Goal: Task Accomplishment & Management: Use online tool/utility

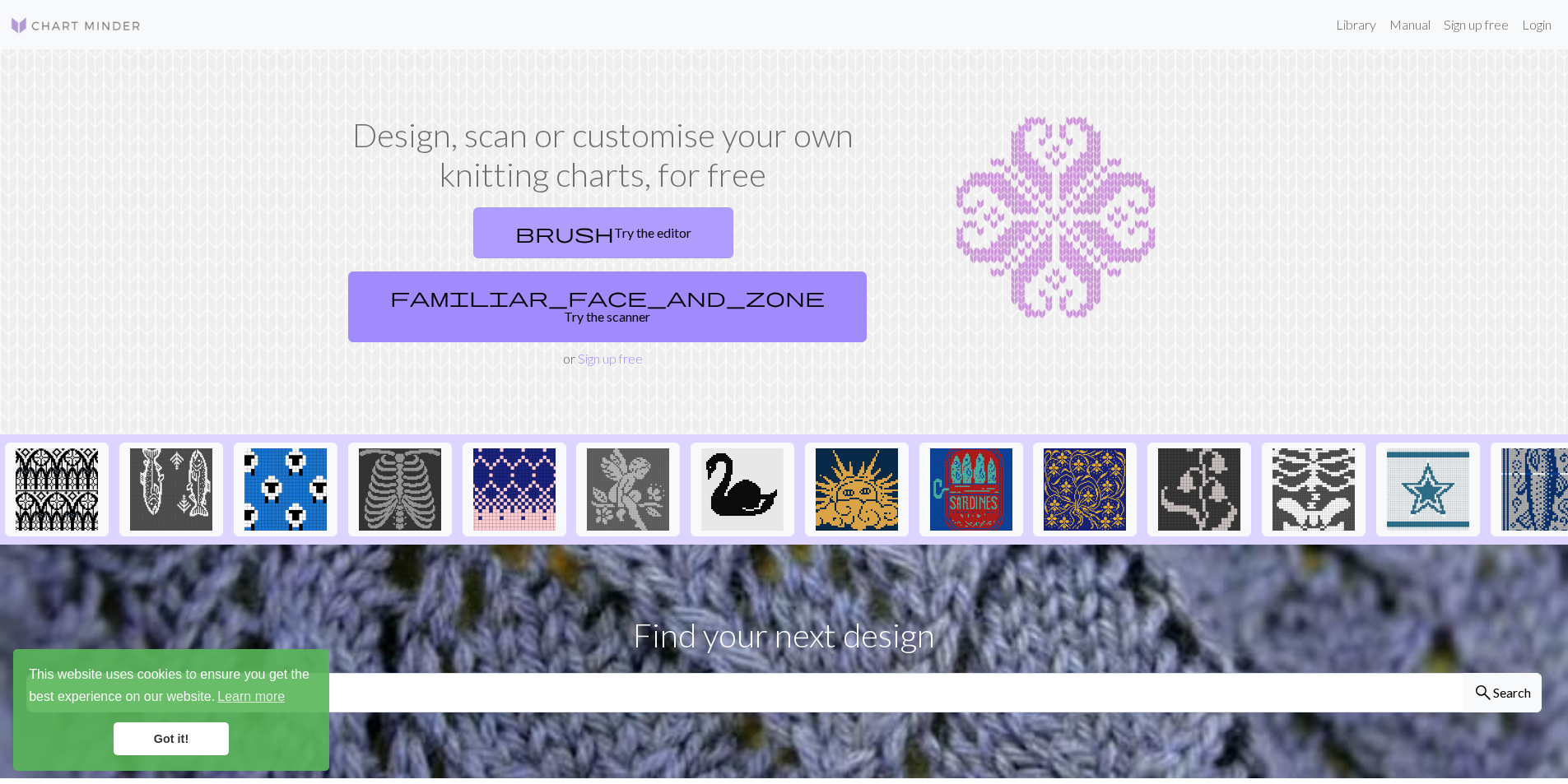
click at [490, 232] on link "brush Try the editor" at bounding box center [602, 233] width 260 height 51
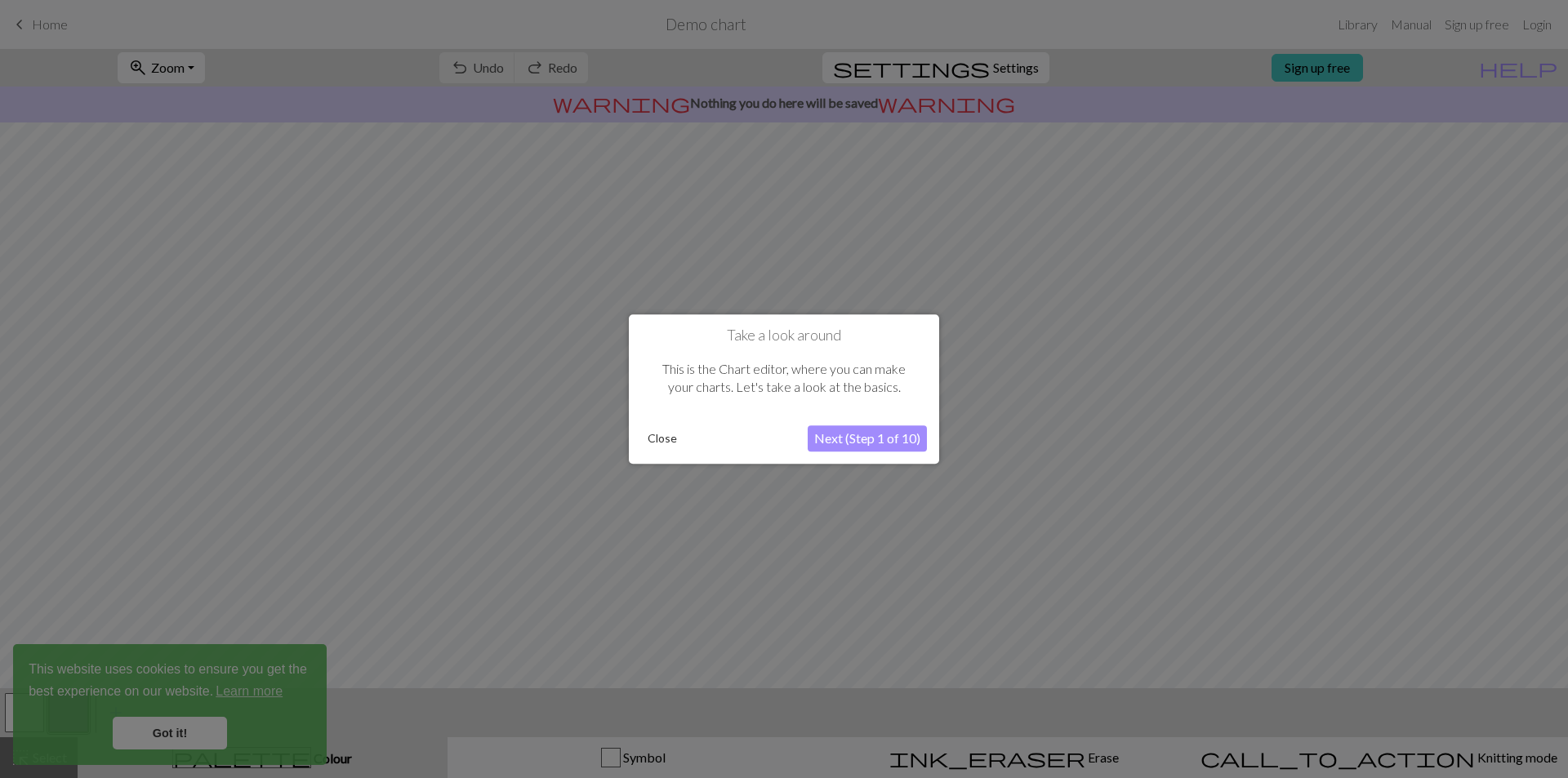
click at [870, 438] on button "Next (Step 1 of 10)" at bounding box center [867, 438] width 119 height 26
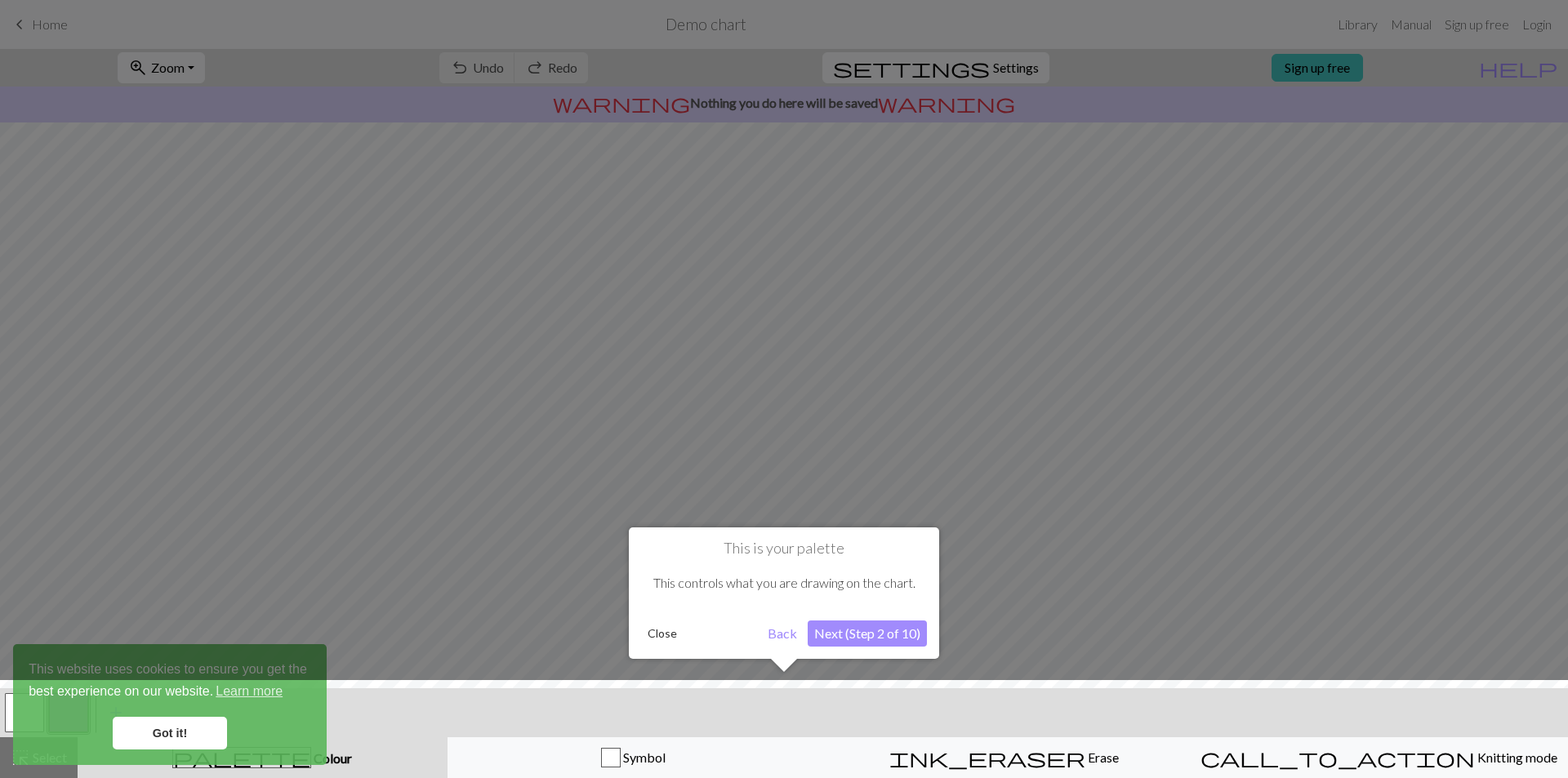
click at [867, 635] on button "Next (Step 2 of 10)" at bounding box center [867, 633] width 119 height 26
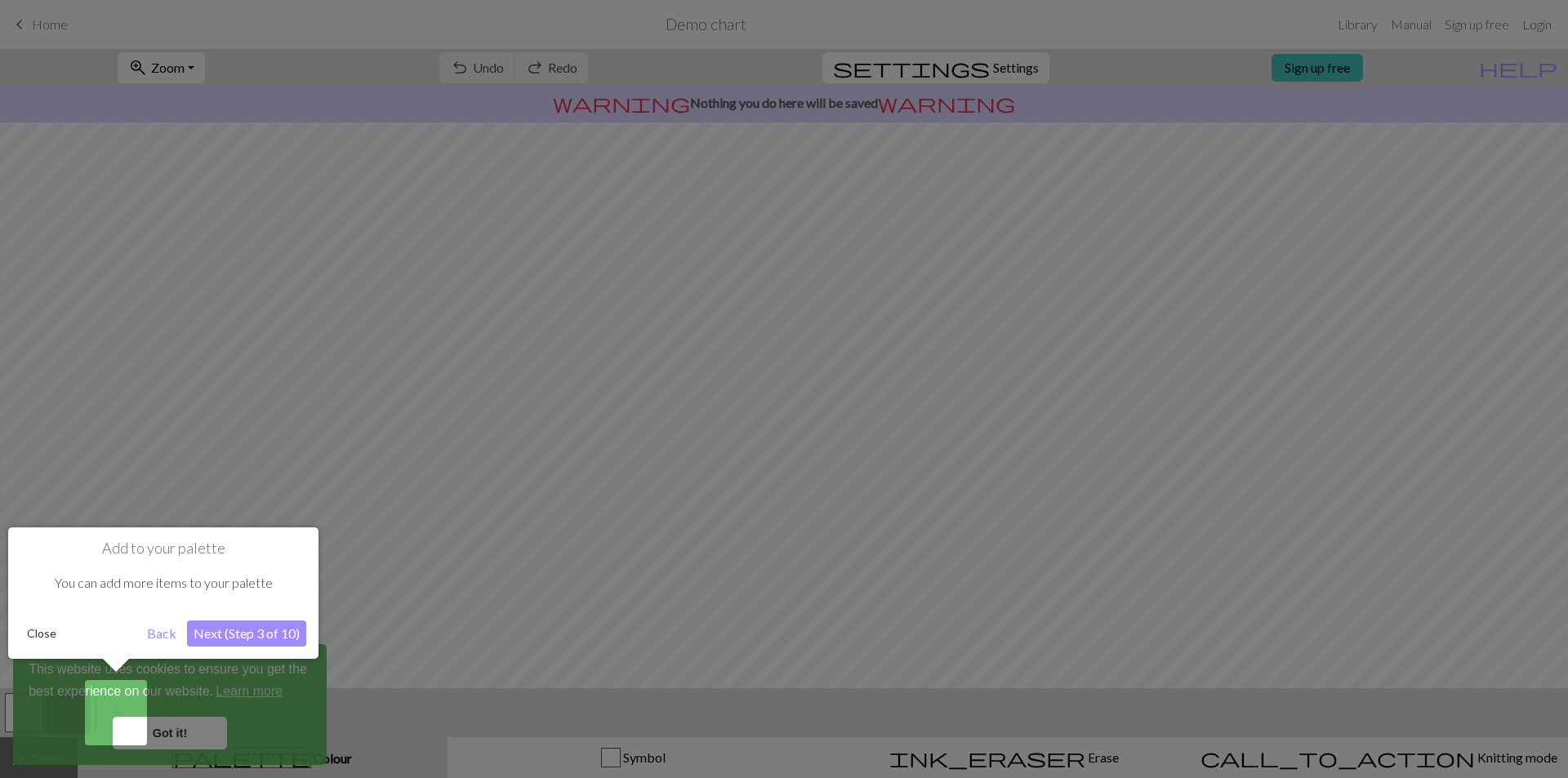
click at [211, 617] on div "Add to your palette You can add more items to your palette Close Back Next (Ste…" at bounding box center [163, 593] width 310 height 131
click at [222, 635] on button "Next (Step 3 of 10)" at bounding box center [246, 633] width 119 height 26
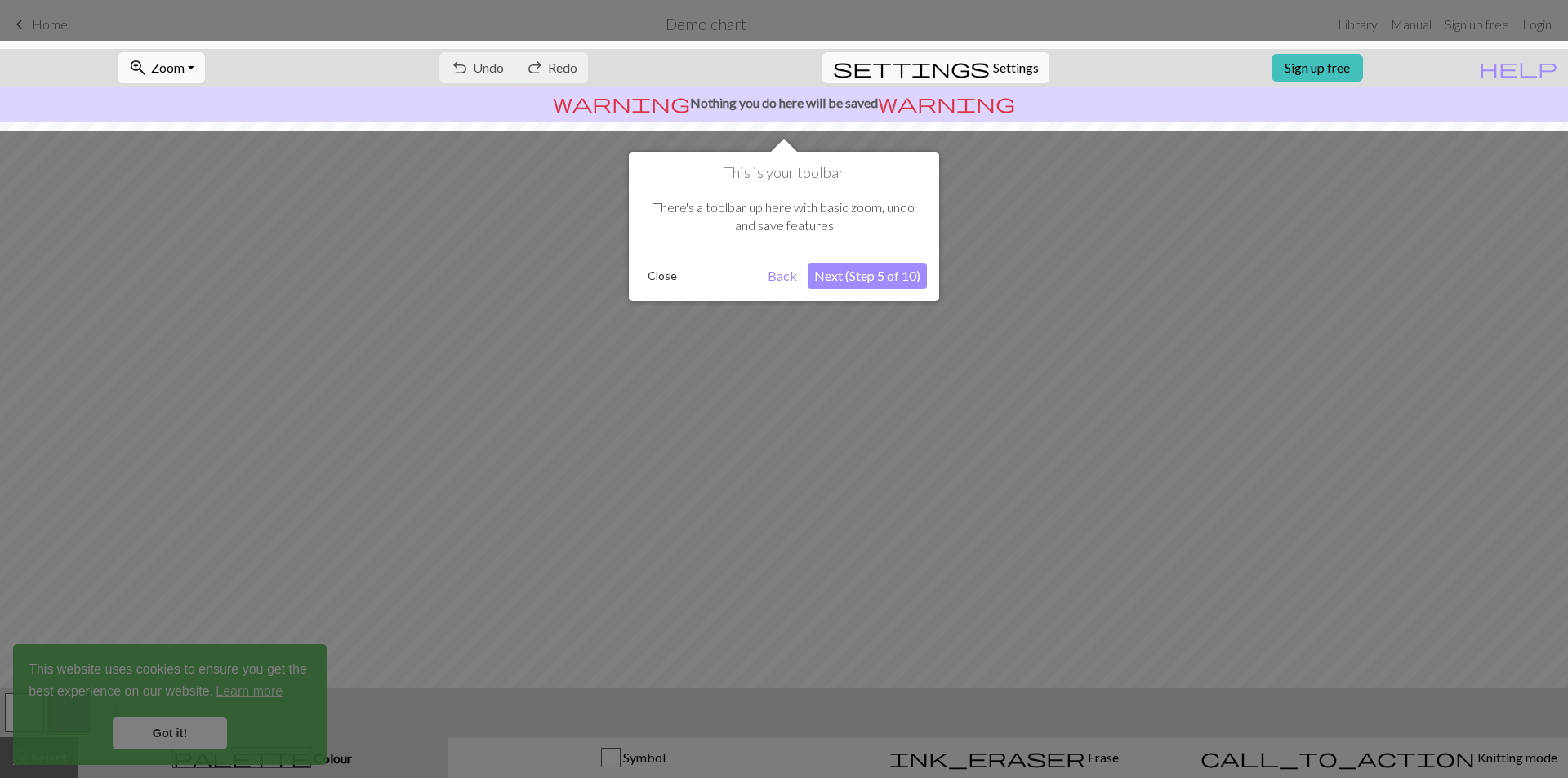
click at [900, 276] on button "Next (Step 5 of 10)" at bounding box center [867, 276] width 119 height 26
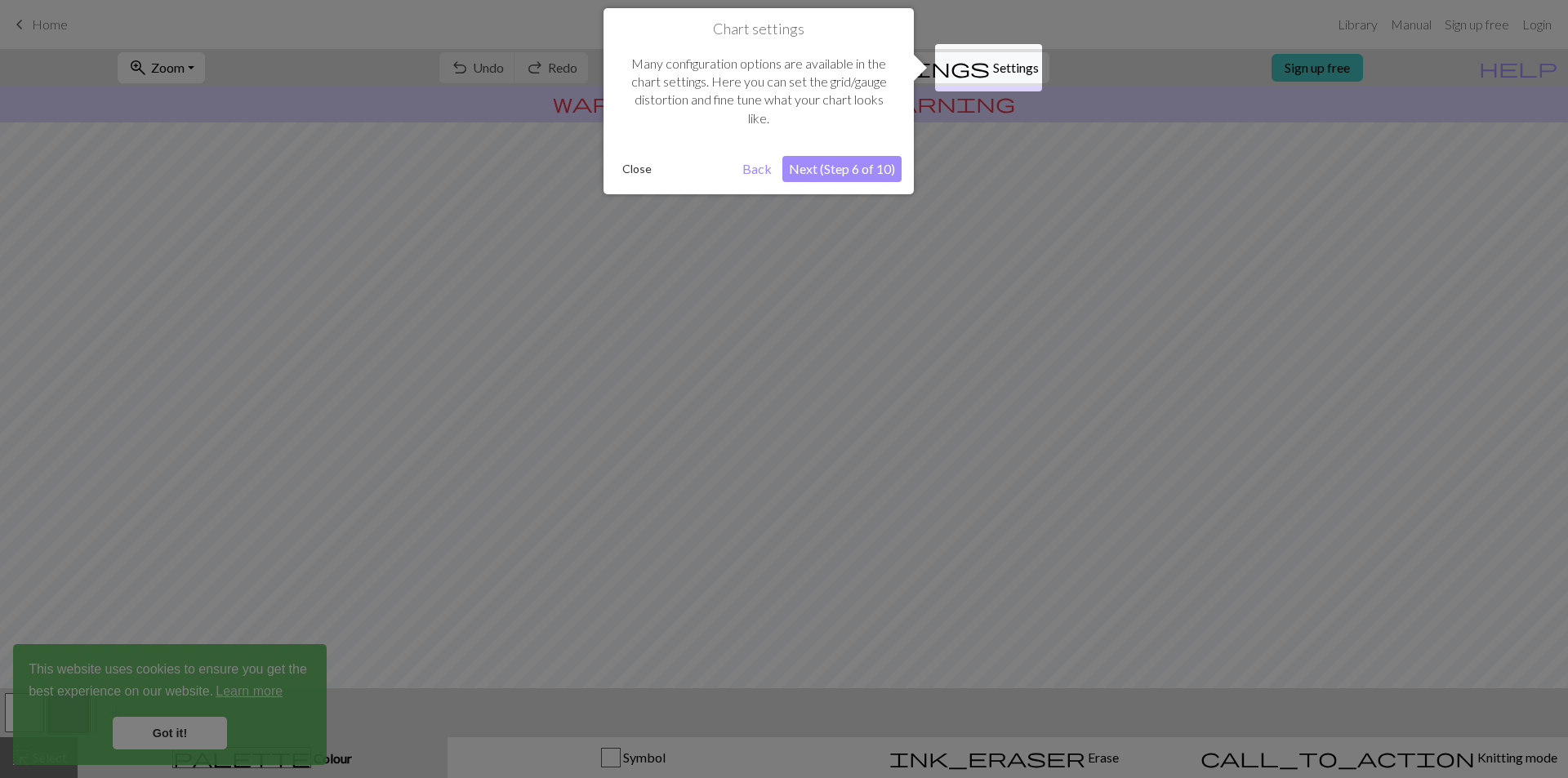
click at [841, 171] on button "Next (Step 6 of 10)" at bounding box center [842, 168] width 119 height 26
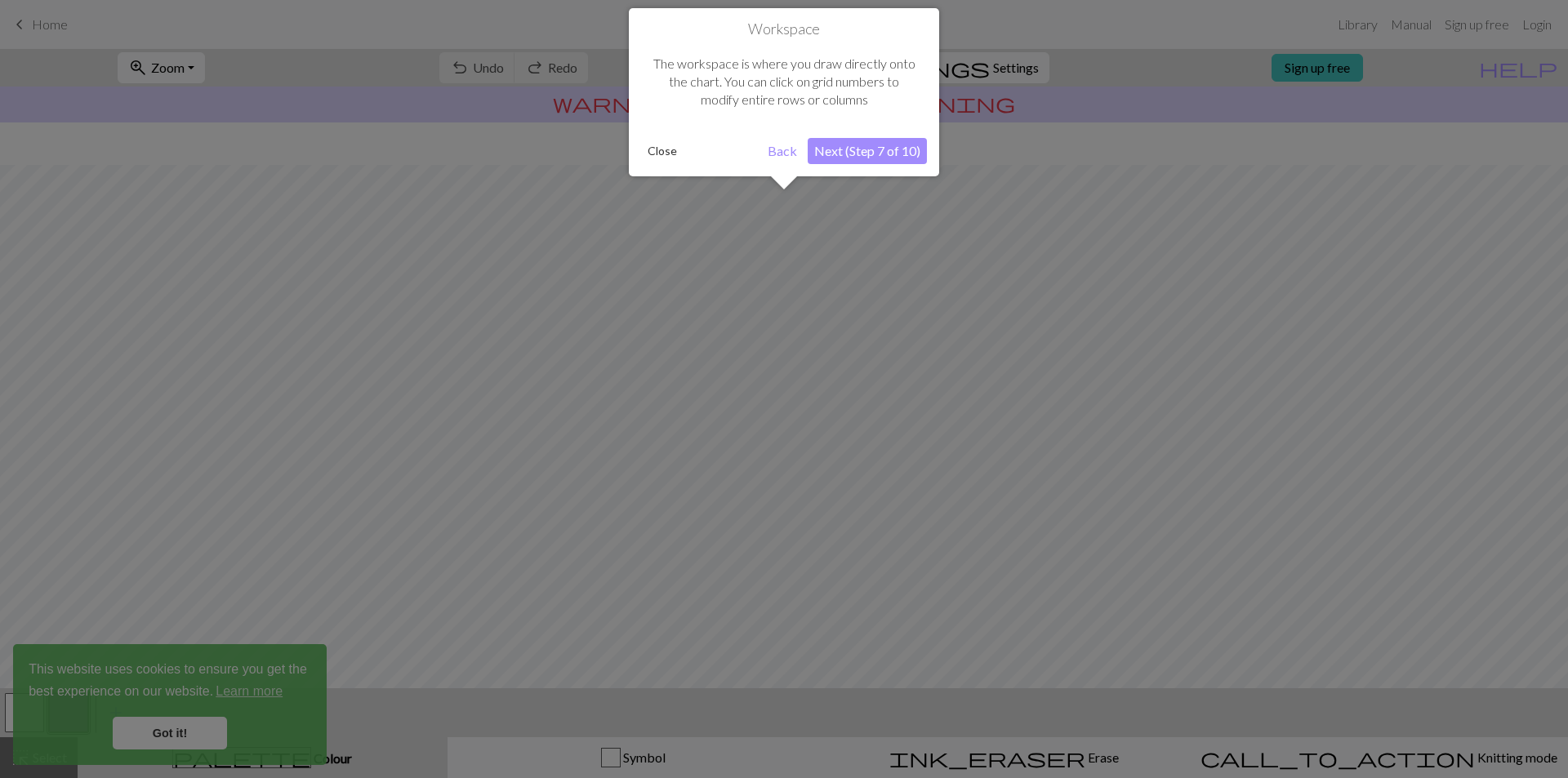
scroll to position [42, 0]
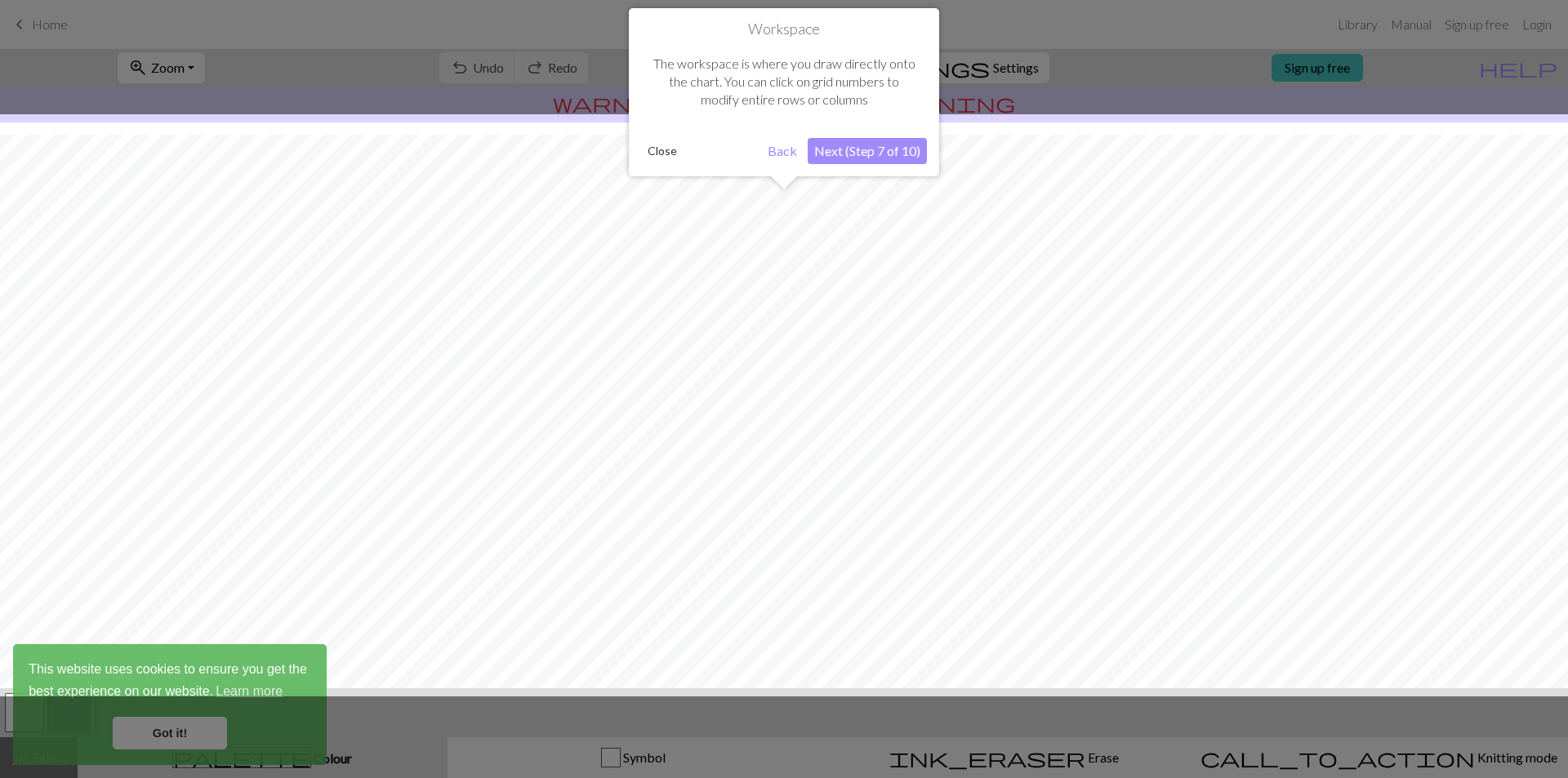
click at [839, 151] on button "Next (Step 7 of 10)" at bounding box center [867, 151] width 119 height 26
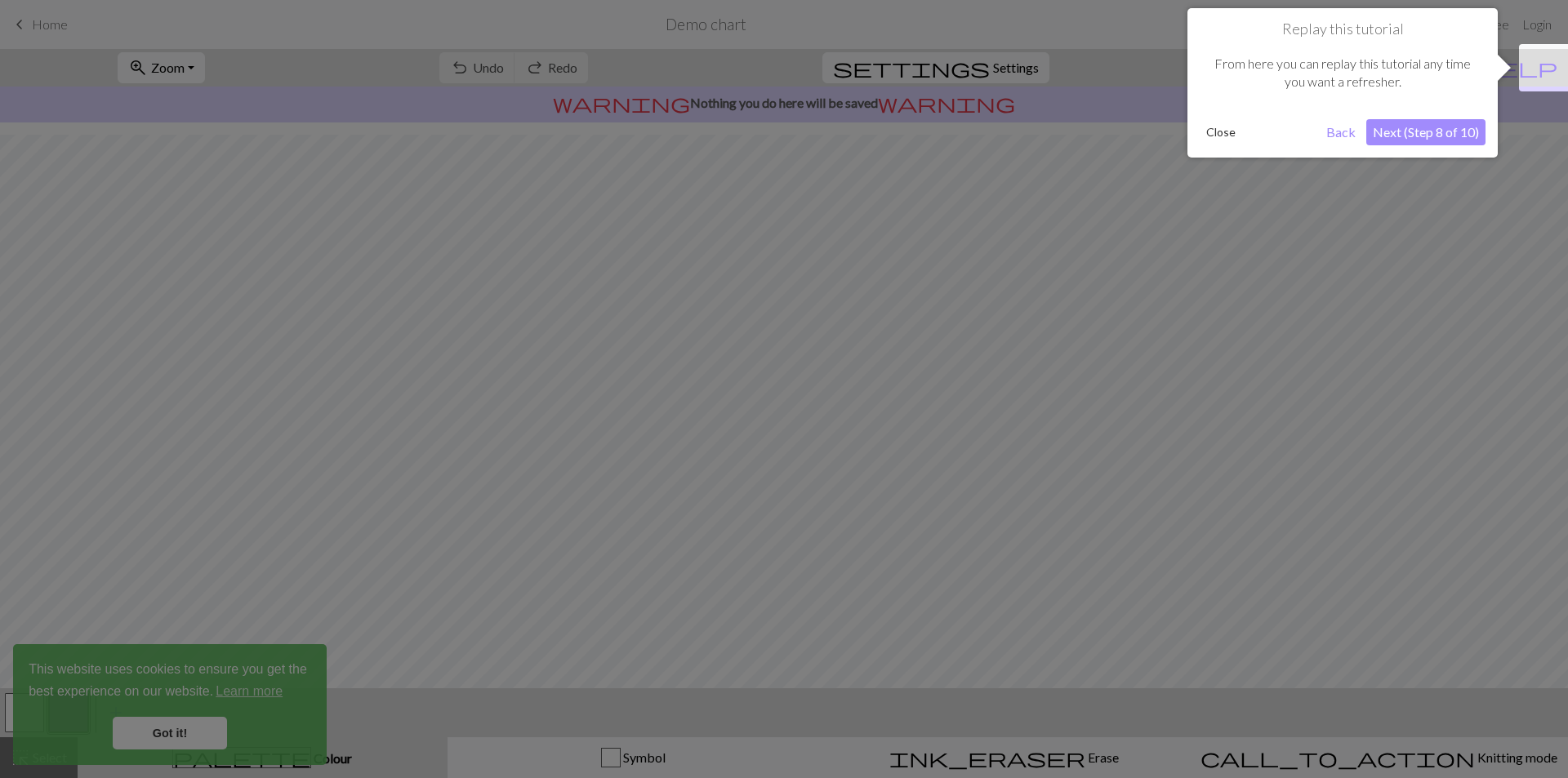
click at [1387, 134] on button "Next (Step 8 of 10)" at bounding box center [1426, 132] width 119 height 26
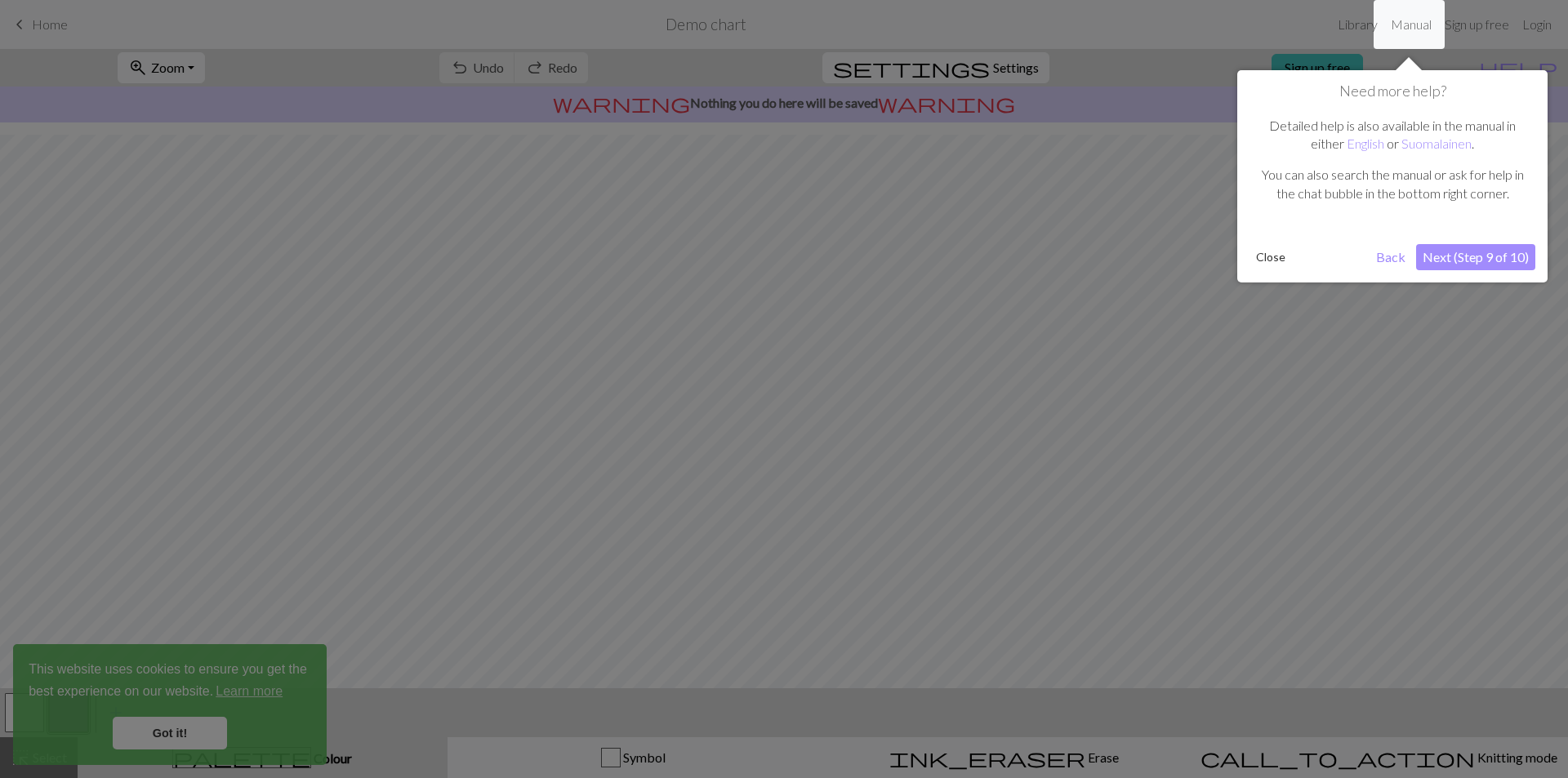
click at [1428, 259] on button "Next (Step 9 of 10)" at bounding box center [1476, 257] width 119 height 26
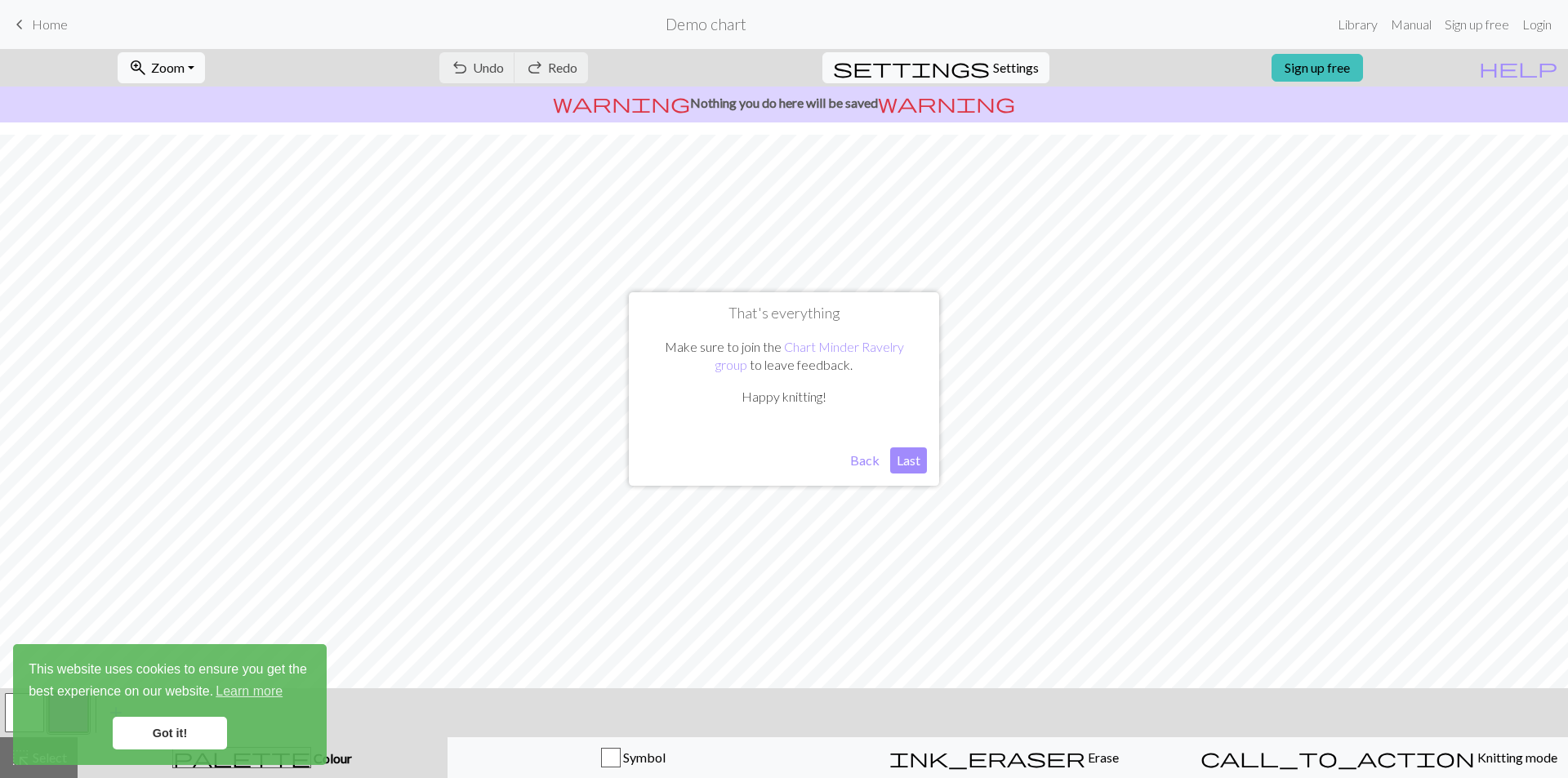
click at [907, 461] on button "Last" at bounding box center [908, 460] width 36 height 26
click at [142, 730] on link "Got it!" at bounding box center [169, 733] width 114 height 33
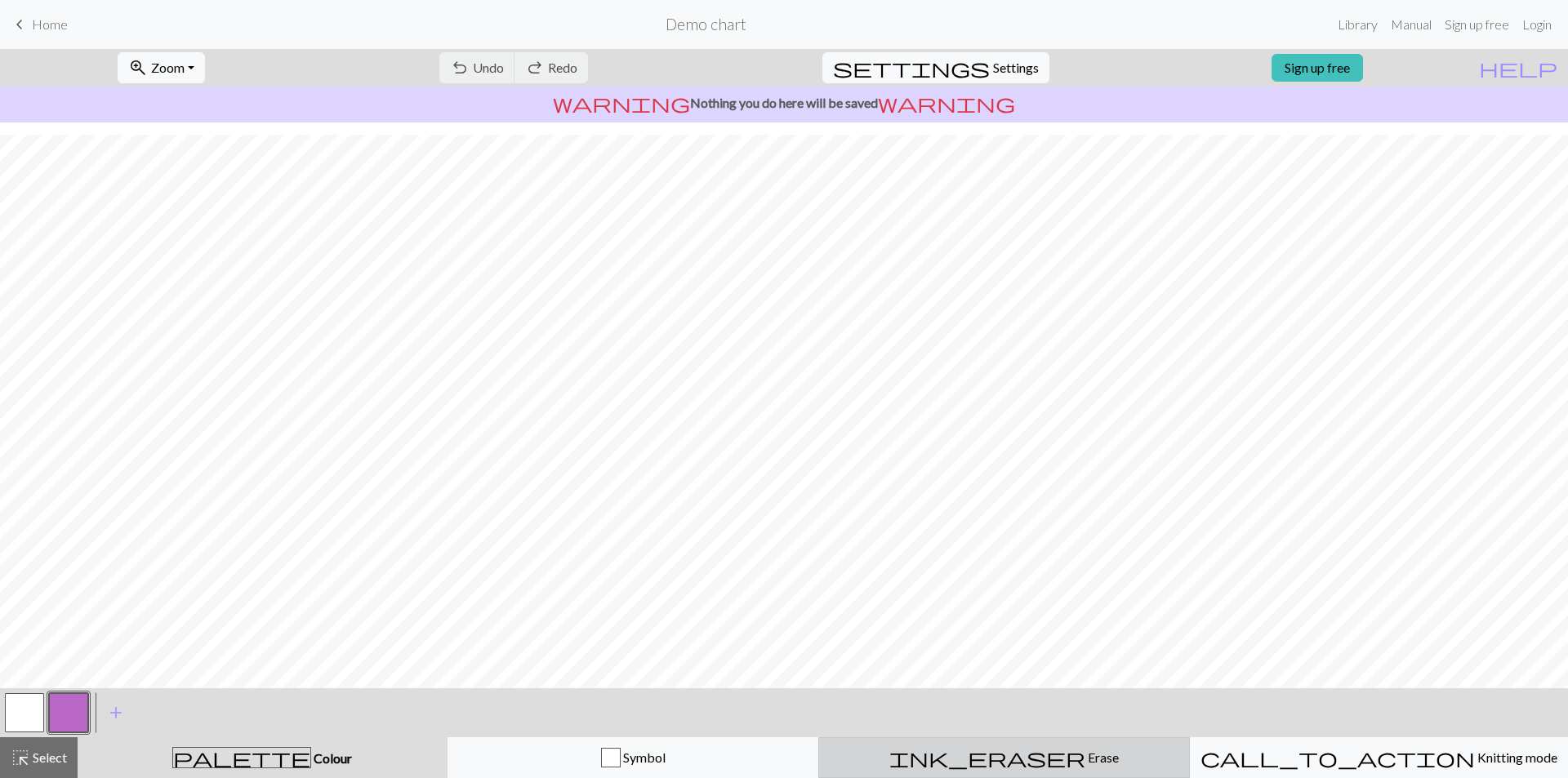
click at [1086, 764] on span "Erase" at bounding box center [1103, 758] width 34 height 15
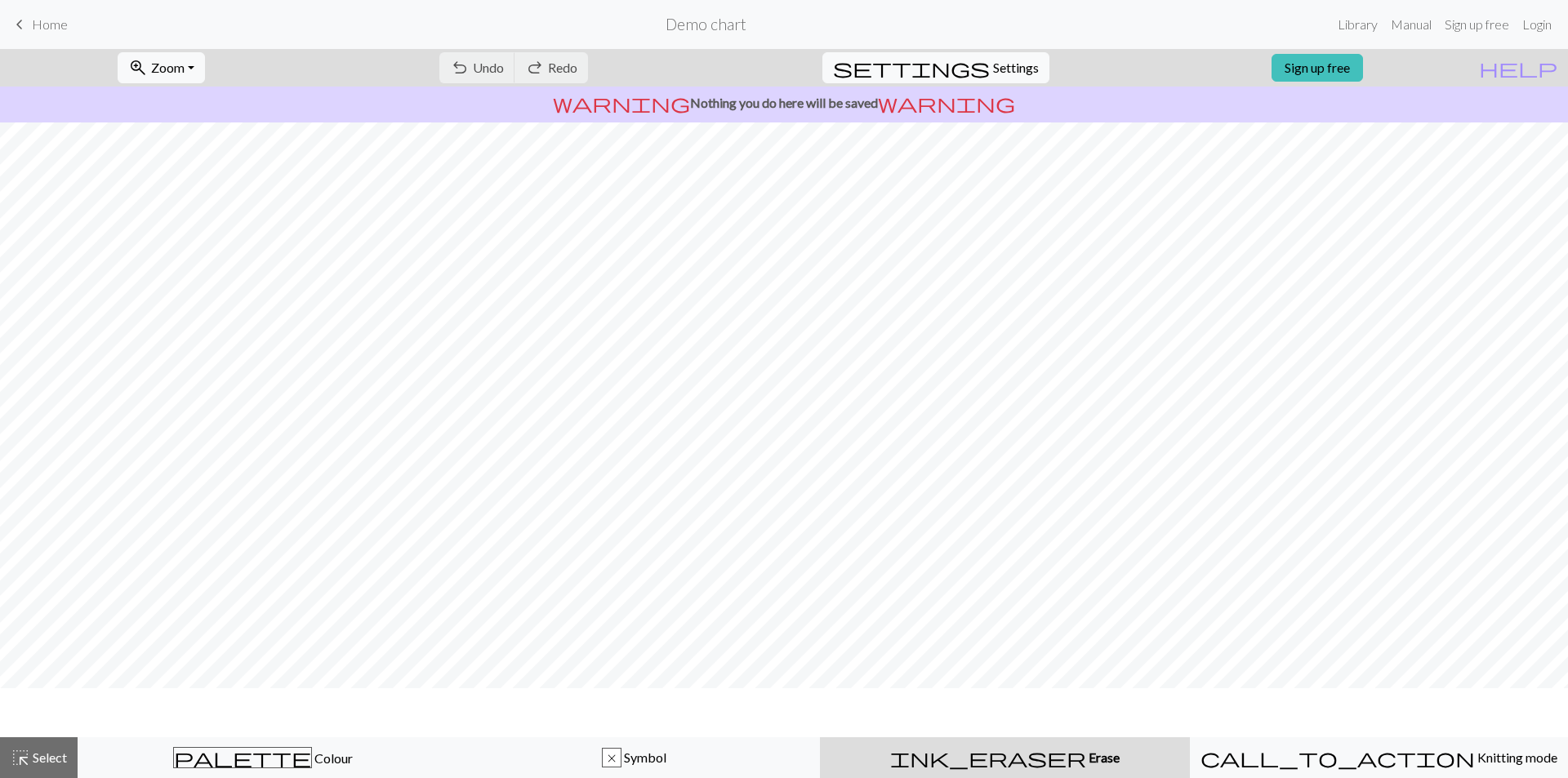
scroll to position [0, 0]
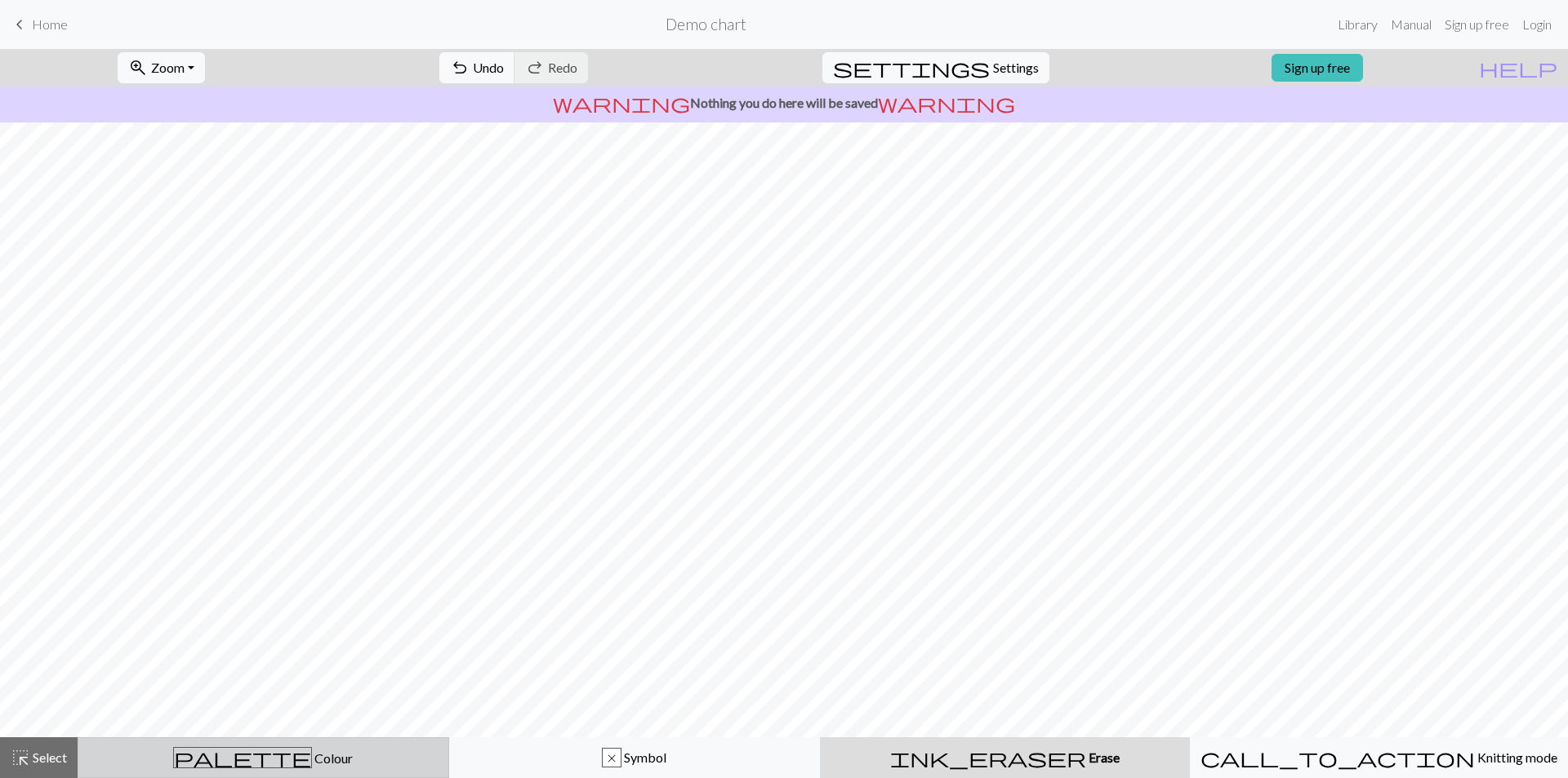
click at [366, 762] on div "palette Colour Colour" at bounding box center [263, 758] width 350 height 21
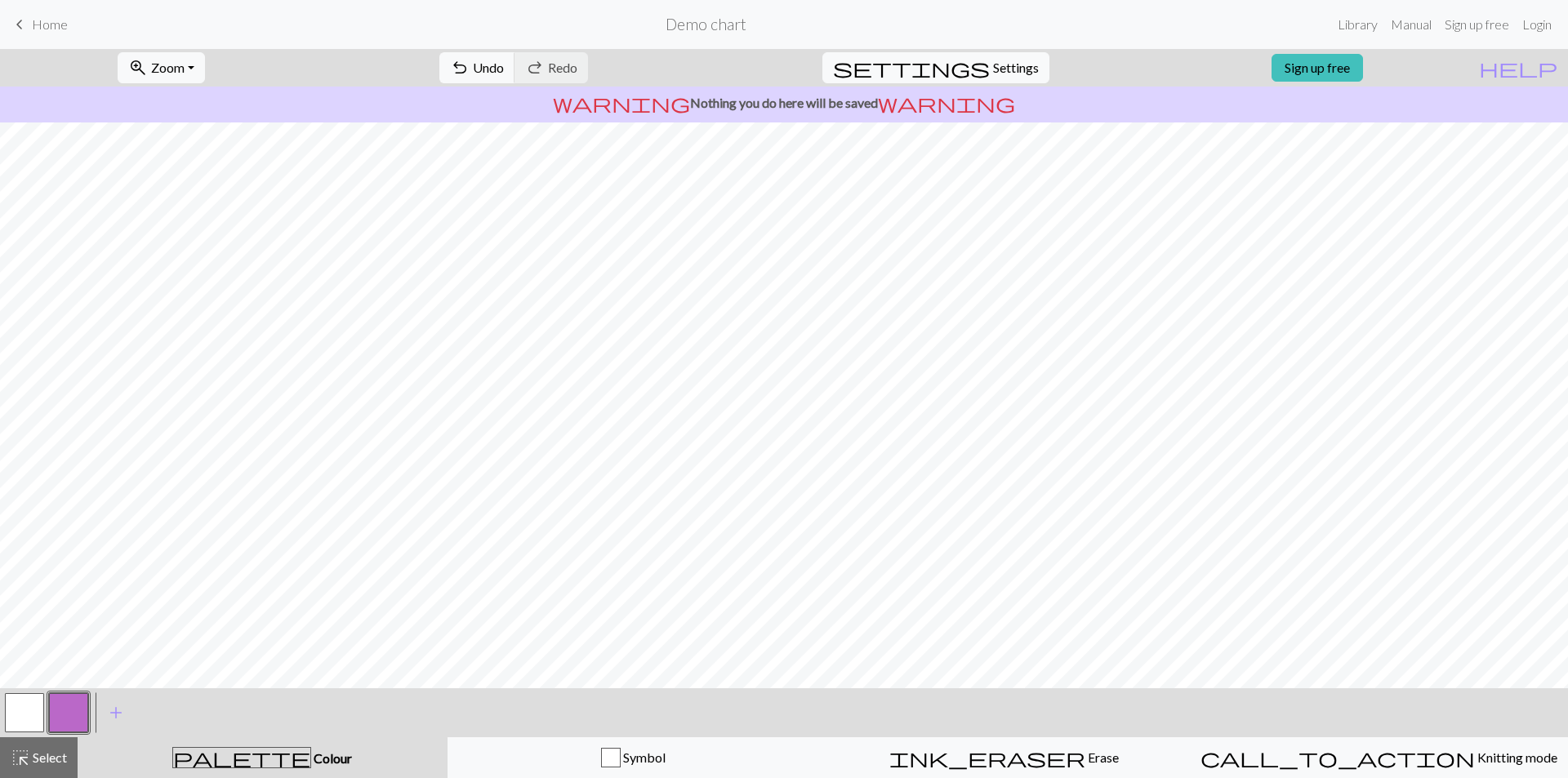
click at [20, 707] on button "button" at bounding box center [25, 713] width 39 height 39
click at [1349, 68] on link "Sign up free" at bounding box center [1318, 68] width 91 height 28
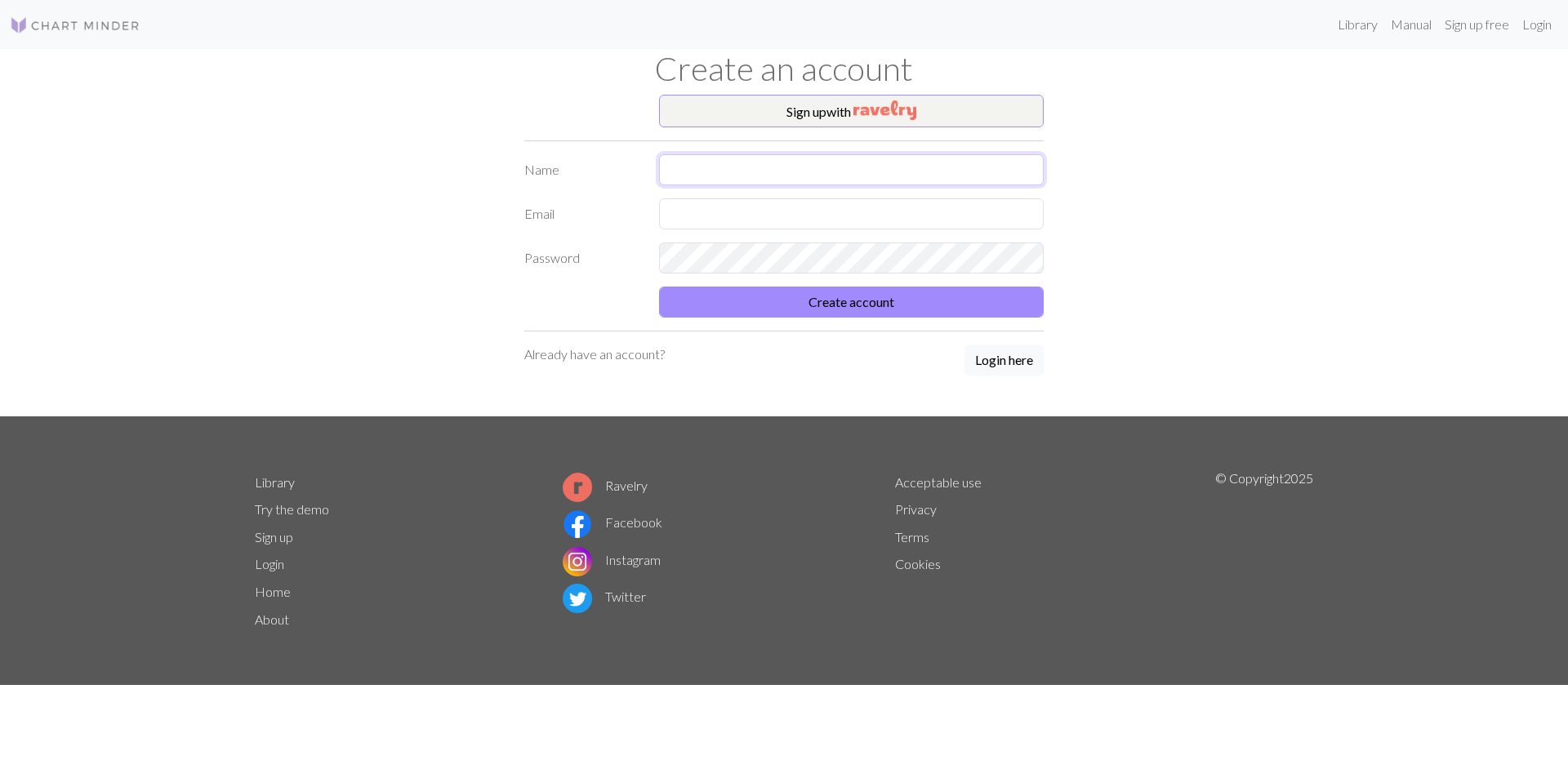
click at [784, 161] on input "text" at bounding box center [851, 170] width 385 height 31
type input "[PERSON_NAME]"
click at [779, 222] on input "text" at bounding box center [851, 214] width 385 height 31
type input "[EMAIL_ADDRESS][DOMAIN_NAME]"
click at [852, 305] on button "Create account" at bounding box center [851, 302] width 385 height 31
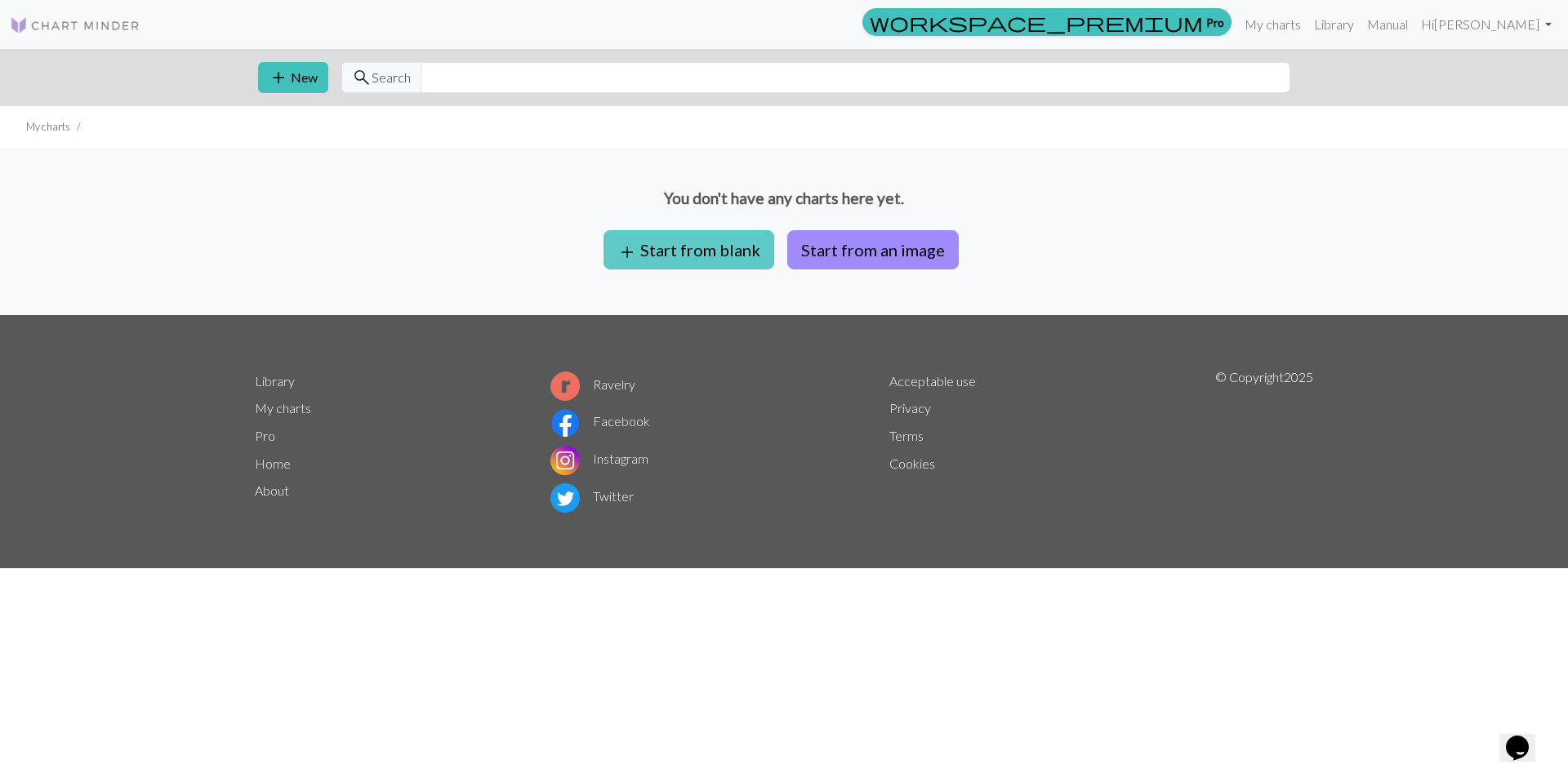
click at [691, 247] on button "add Start from blank" at bounding box center [689, 249] width 171 height 39
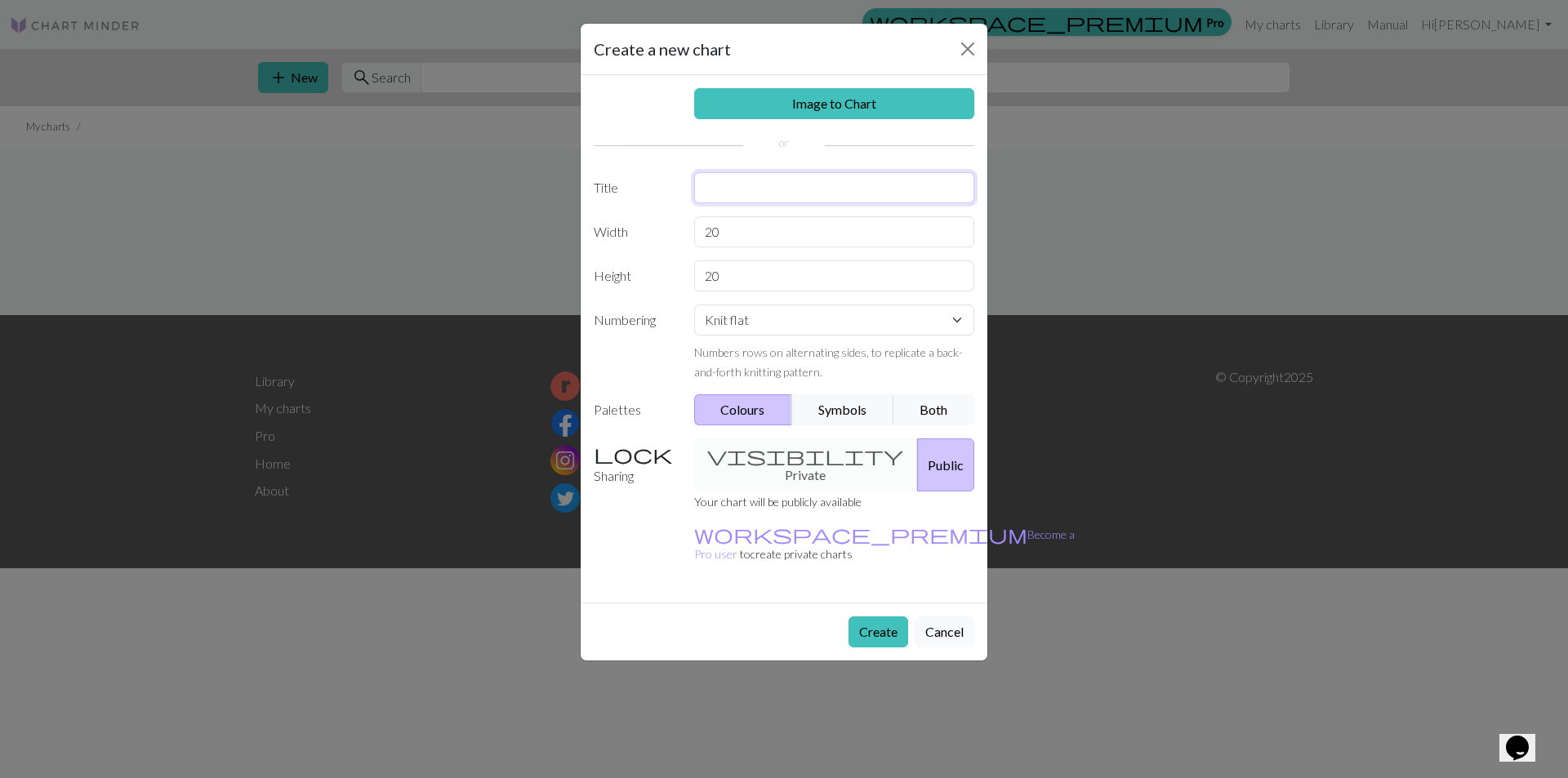
click at [771, 185] on input "text" at bounding box center [835, 188] width 281 height 31
type input "[PERSON_NAME] Draft"
click at [782, 324] on select "Knit flat Knit in the round Lace knitting Cross stitch" at bounding box center [835, 320] width 281 height 31
select select "round"
click at [694, 304] on select "Knit flat Knit in the round Lace knitting Cross stitch" at bounding box center [835, 320] width 281 height 31
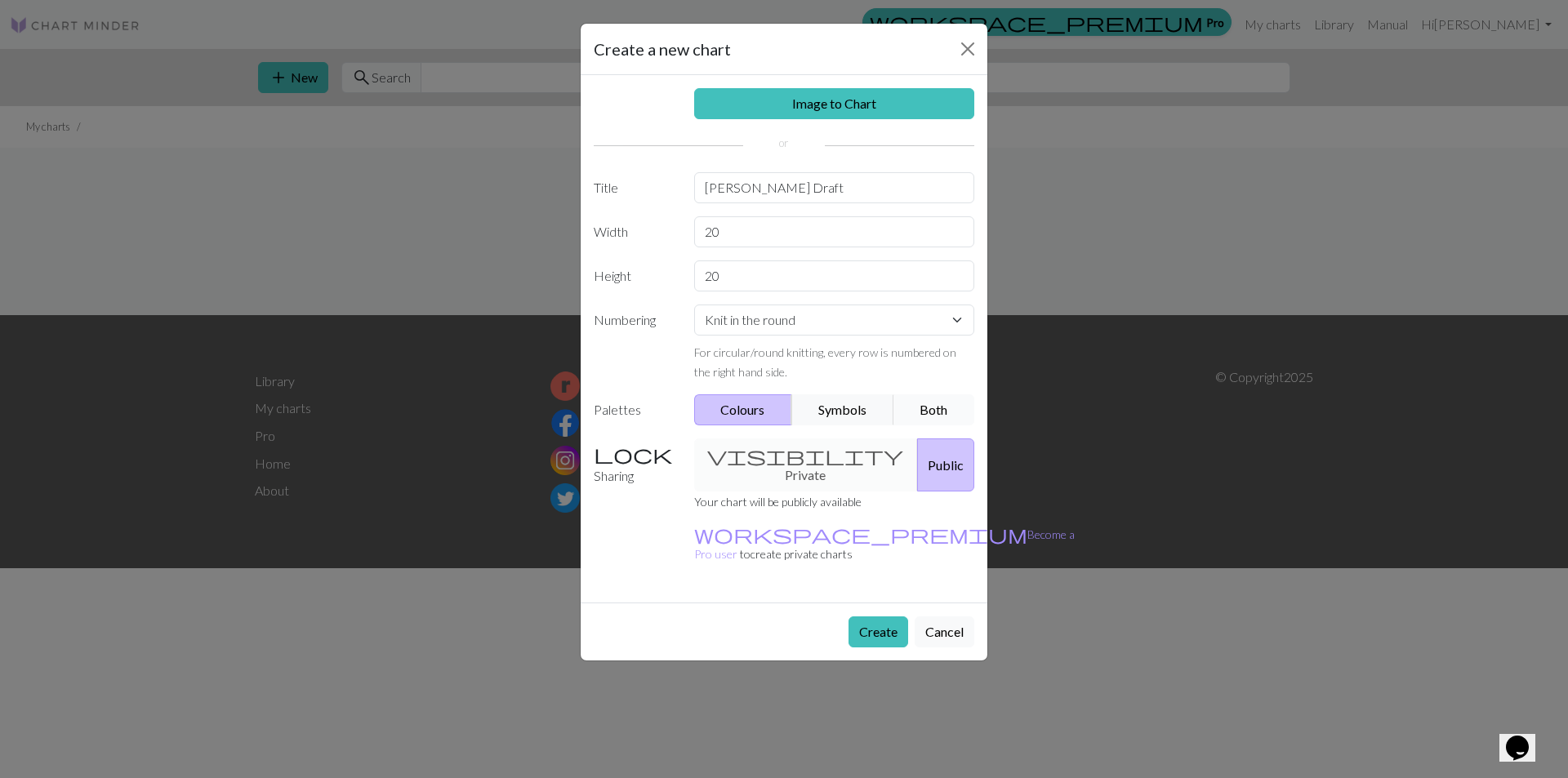
click at [914, 403] on button "Both" at bounding box center [935, 409] width 82 height 31
click at [862, 616] on button "Create" at bounding box center [878, 632] width 60 height 31
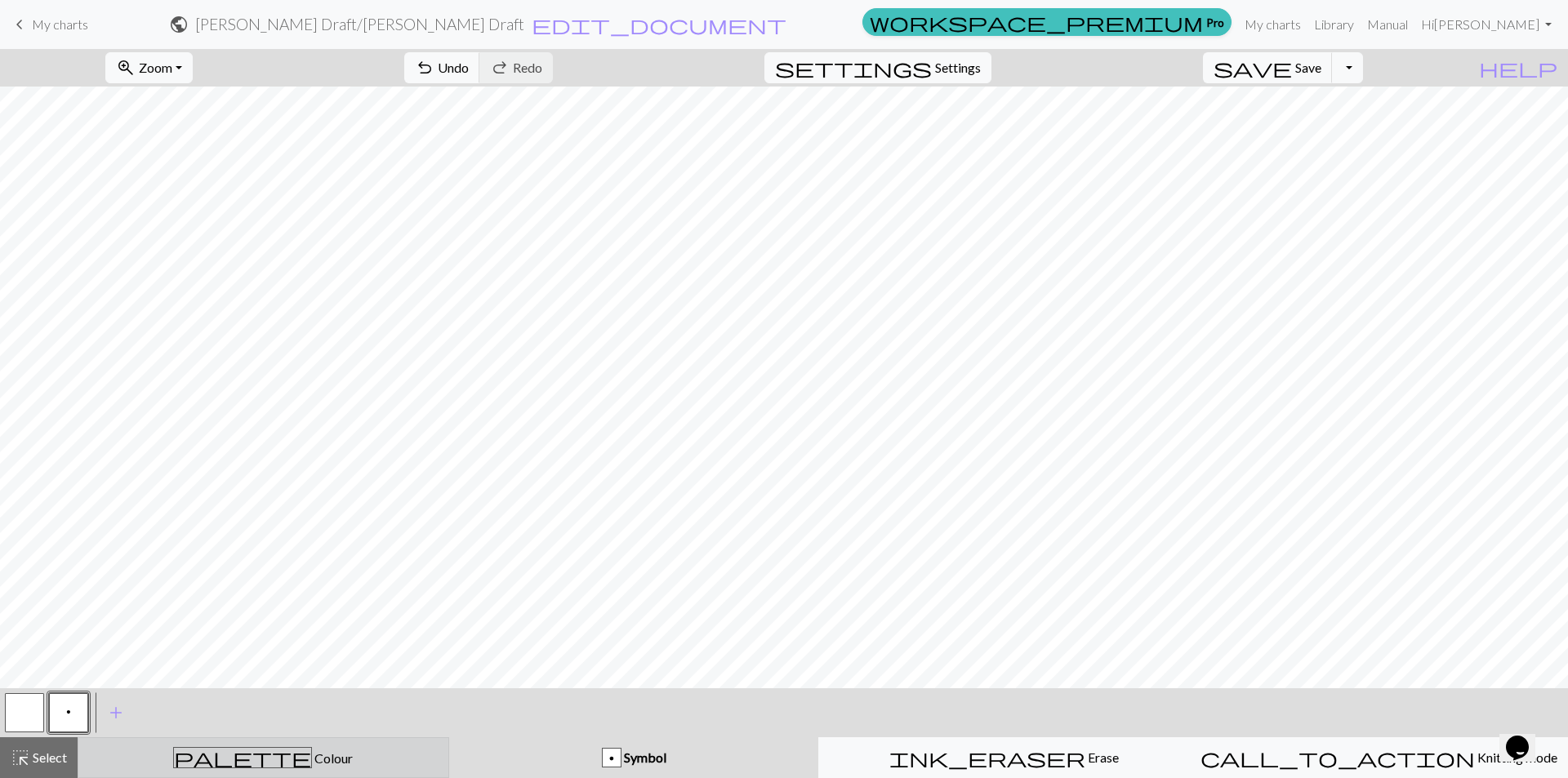
click at [312, 755] on span "Colour" at bounding box center [332, 759] width 41 height 15
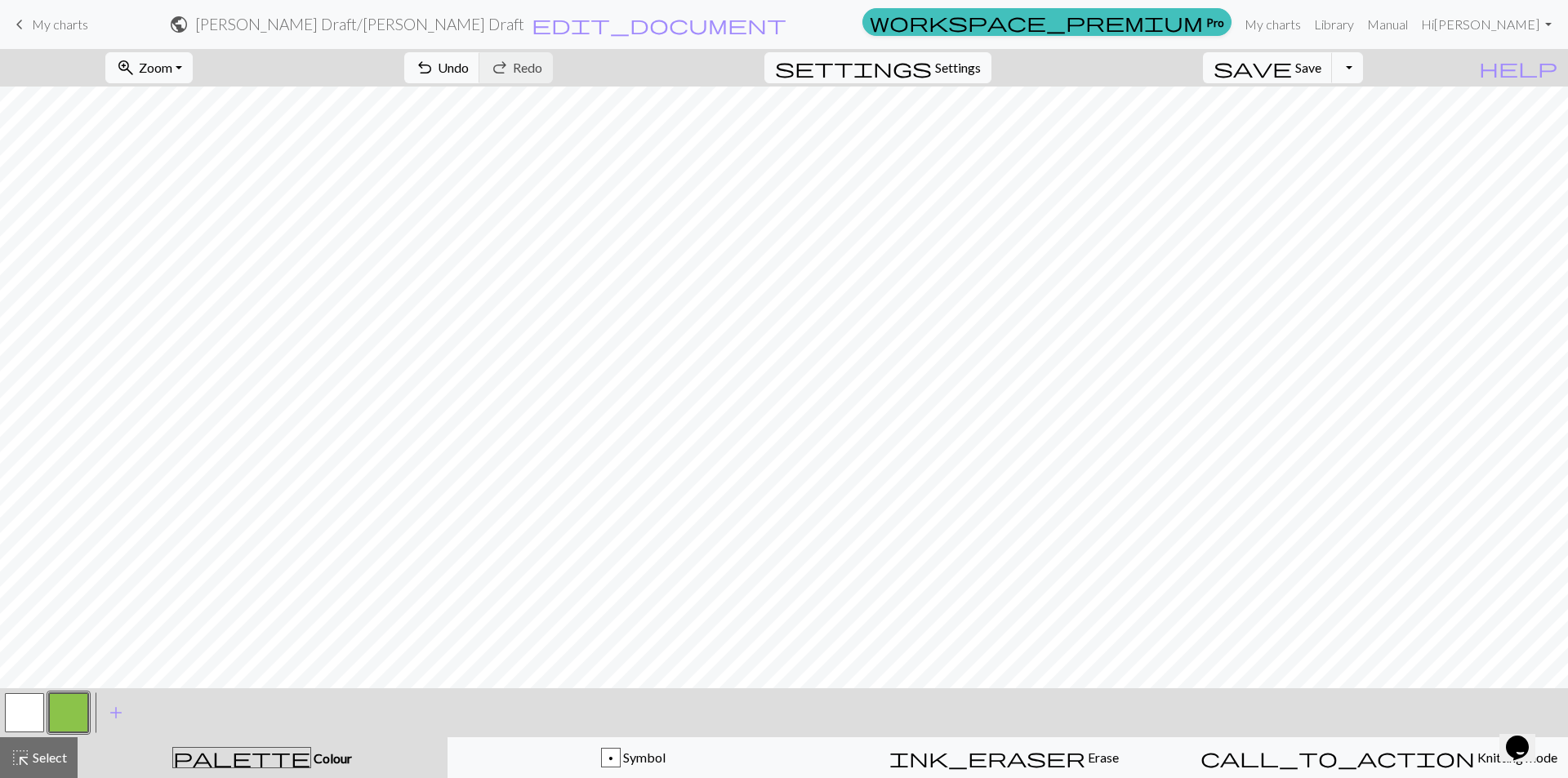
click at [74, 699] on button "button" at bounding box center [69, 713] width 39 height 39
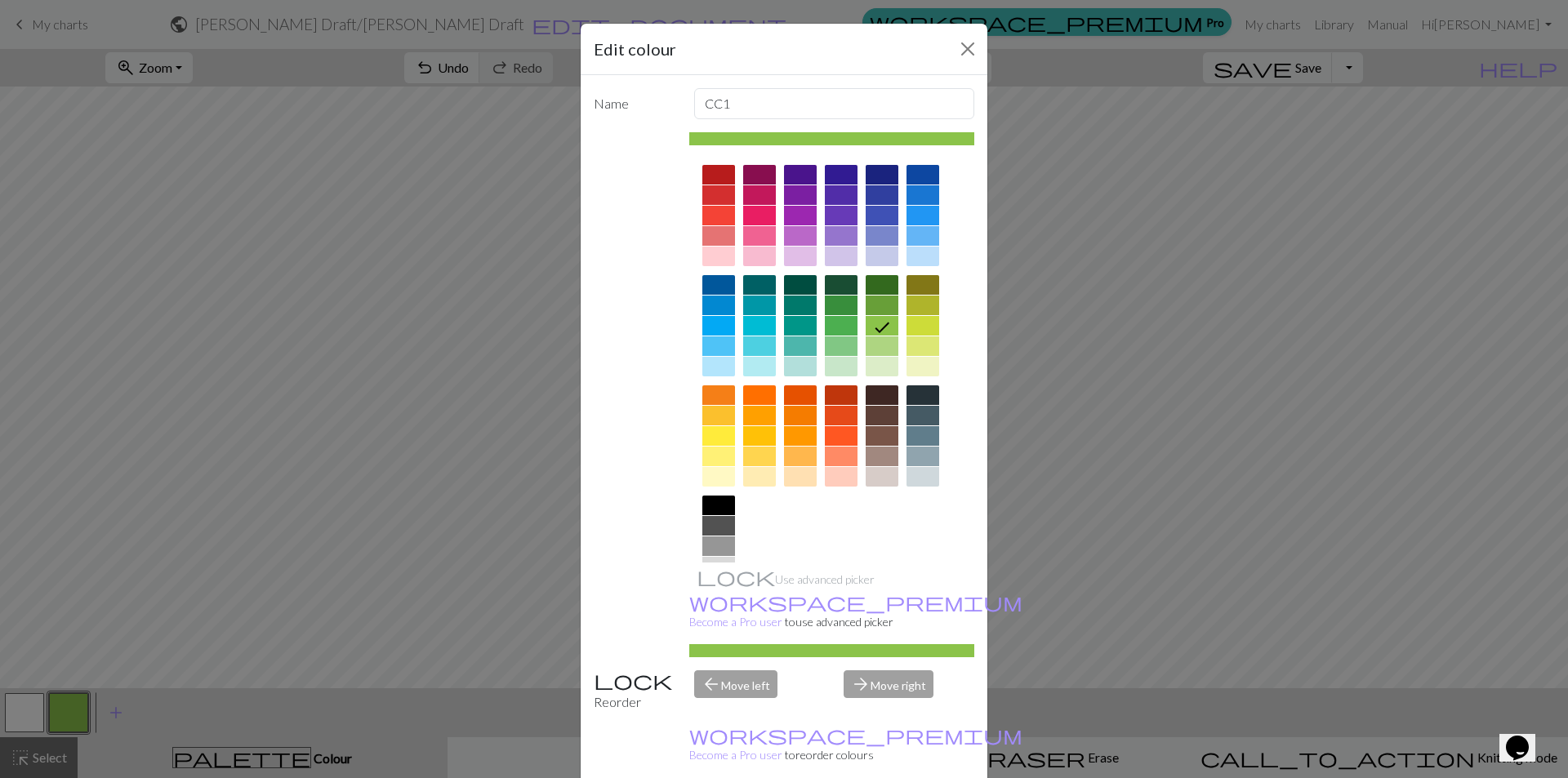
click at [872, 401] on div at bounding box center [882, 395] width 33 height 19
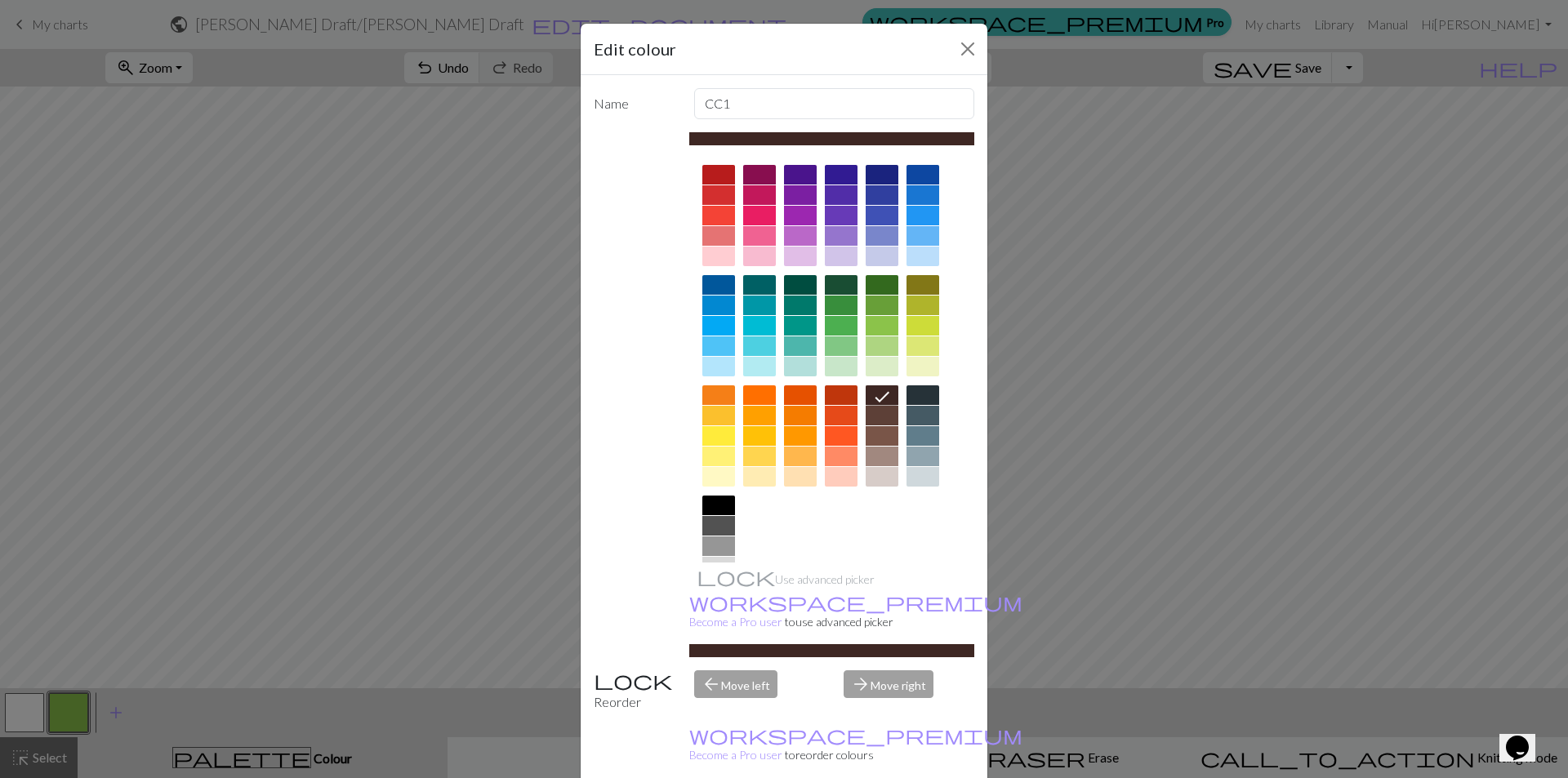
click at [876, 415] on div at bounding box center [882, 415] width 33 height 19
click at [962, 49] on button "Close" at bounding box center [968, 48] width 26 height 26
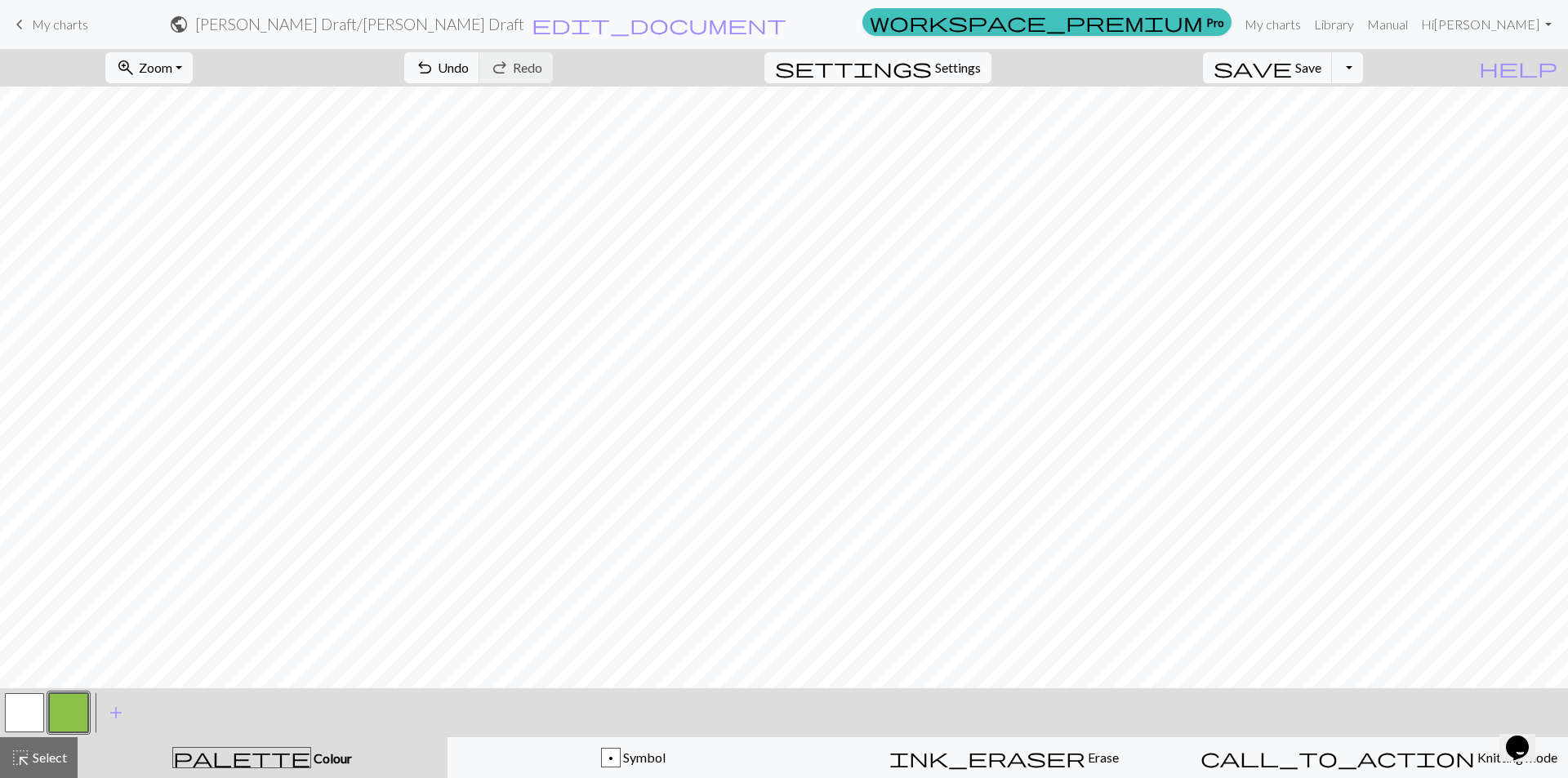
click at [83, 723] on button "button" at bounding box center [69, 713] width 39 height 39
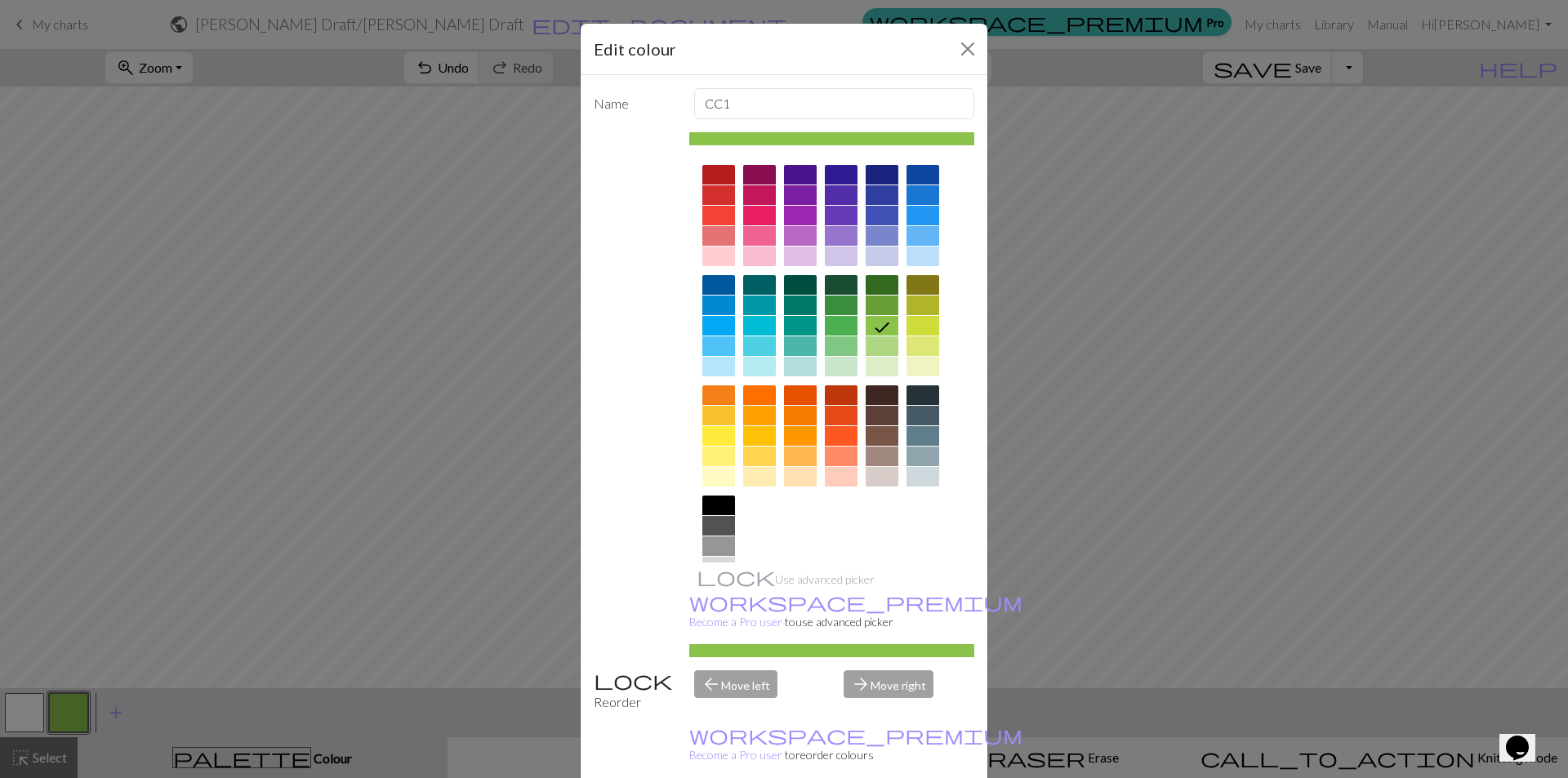
click at [879, 414] on div at bounding box center [882, 415] width 33 height 19
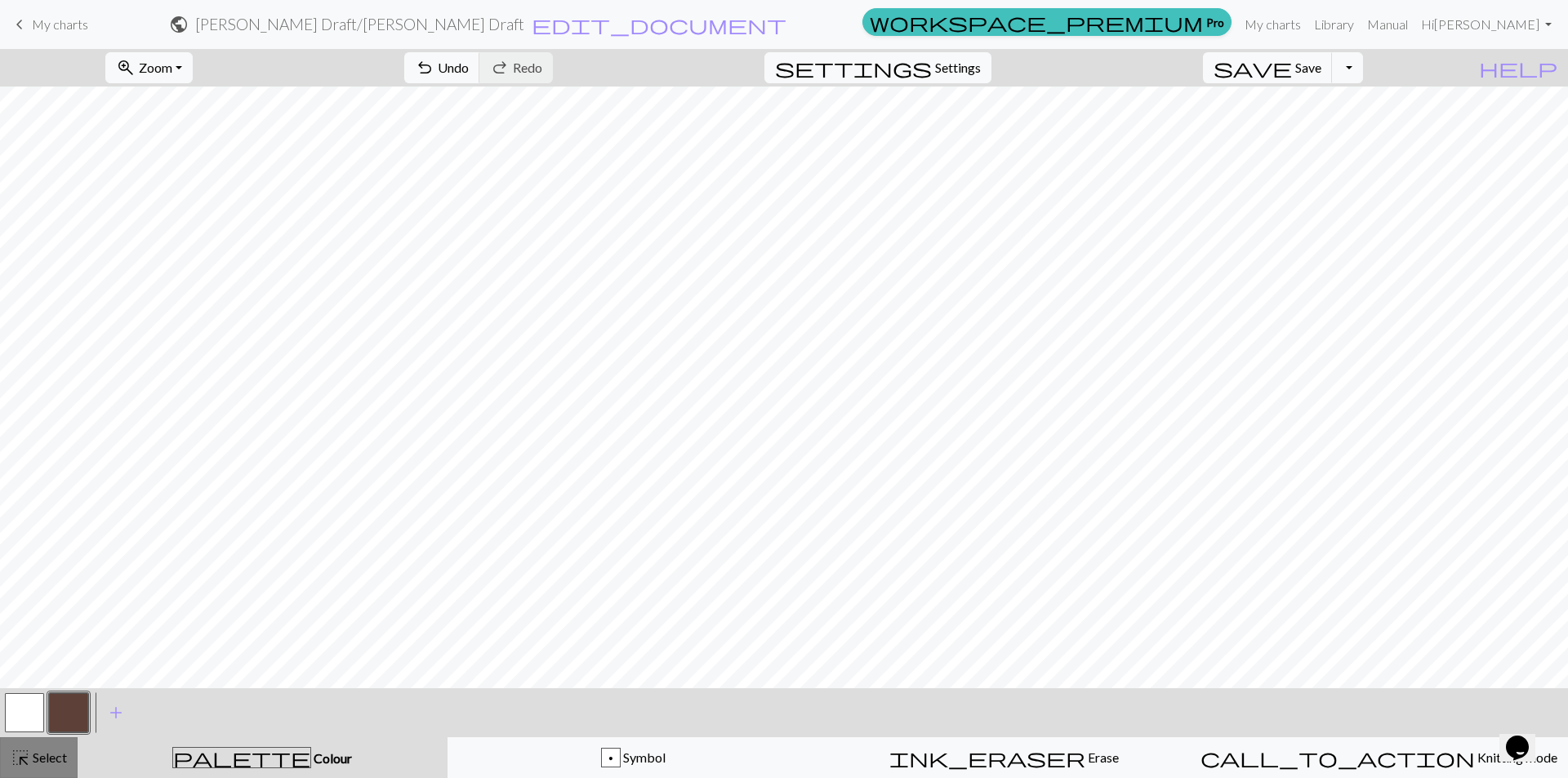
drag, startPoint x: 51, startPoint y: 757, endPoint x: 141, endPoint y: 724, distance: 95.9
click at [54, 756] on span "Select" at bounding box center [48, 758] width 36 height 15
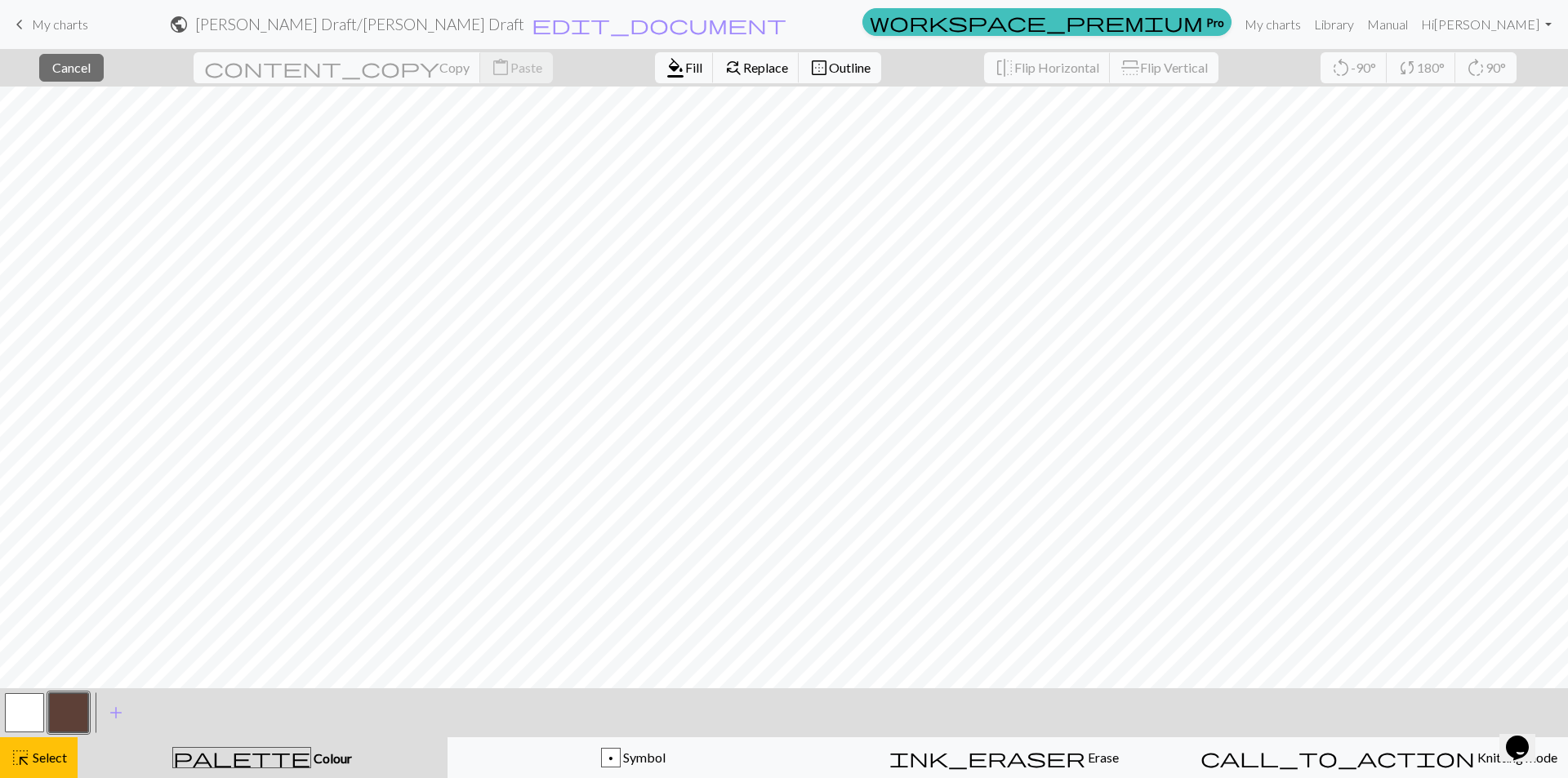
click at [73, 716] on button "button" at bounding box center [69, 713] width 39 height 39
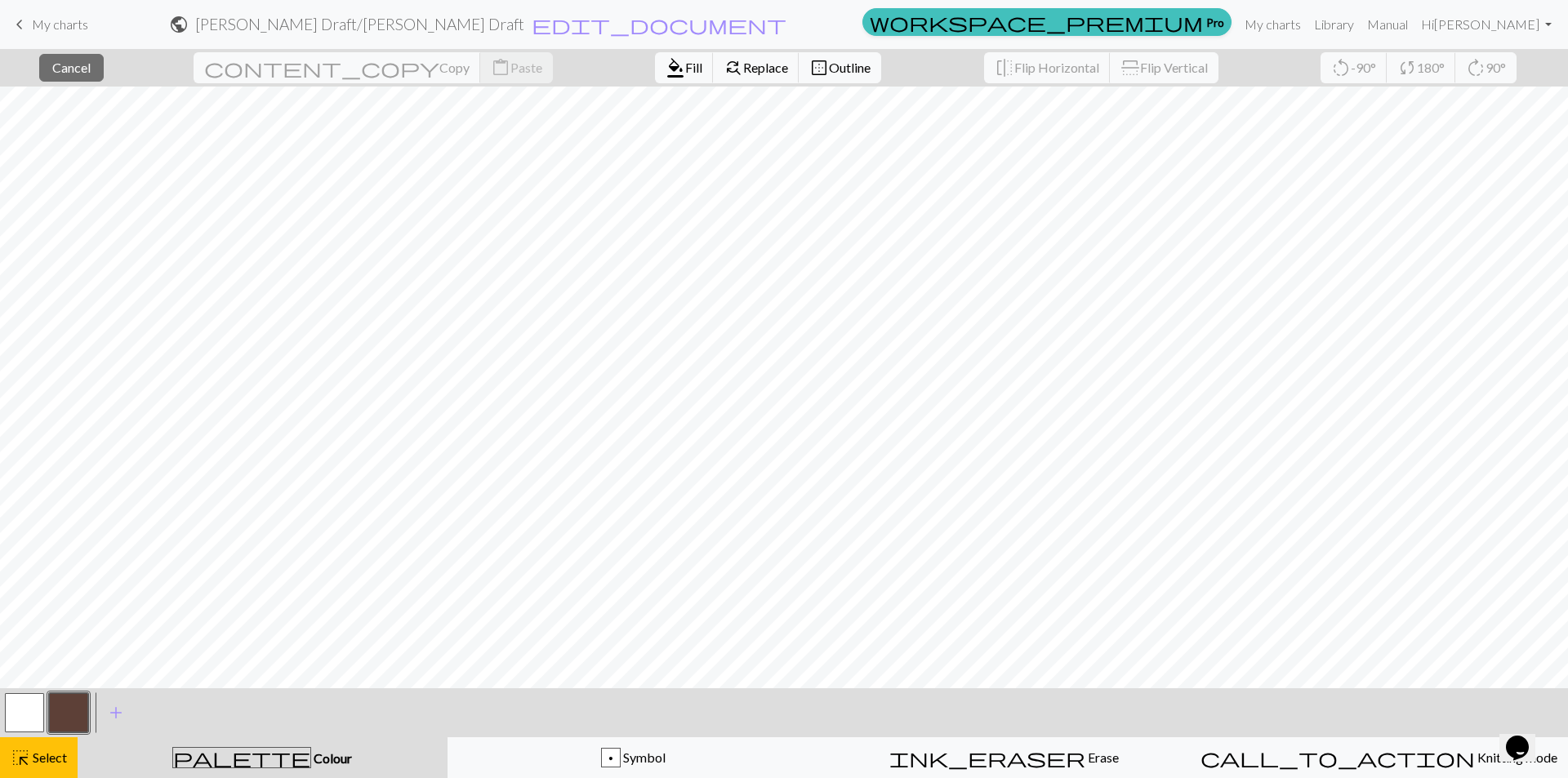
drag, startPoint x: 863, startPoint y: 693, endPoint x: 58, endPoint y: 702, distance: 805.1
click at [58, 702] on button "button" at bounding box center [69, 713] width 39 height 39
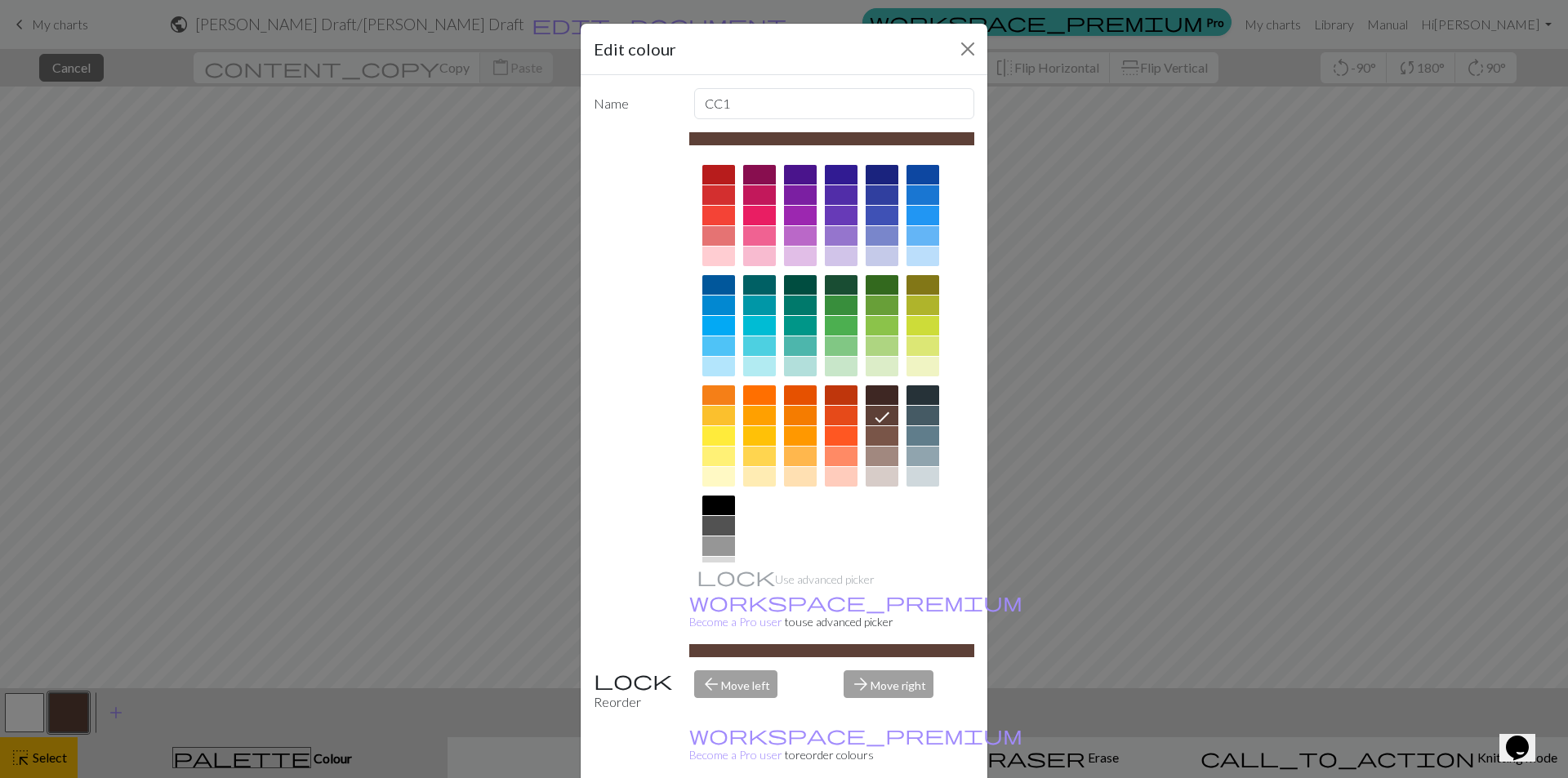
drag, startPoint x: 881, startPoint y: 761, endPoint x: 835, endPoint y: 728, distance: 56.6
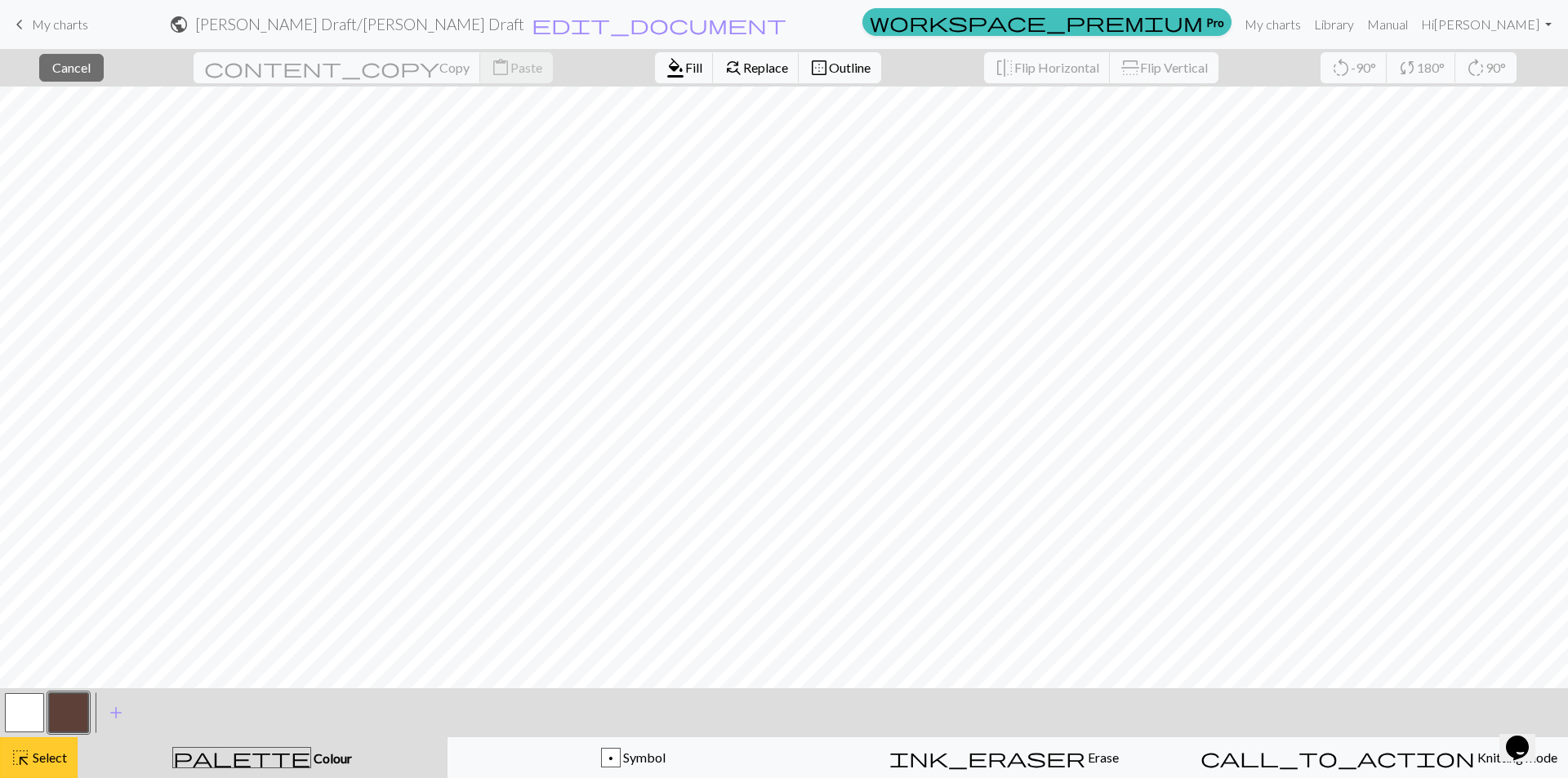
click at [59, 743] on button "highlight_alt Select Select" at bounding box center [39, 758] width 78 height 41
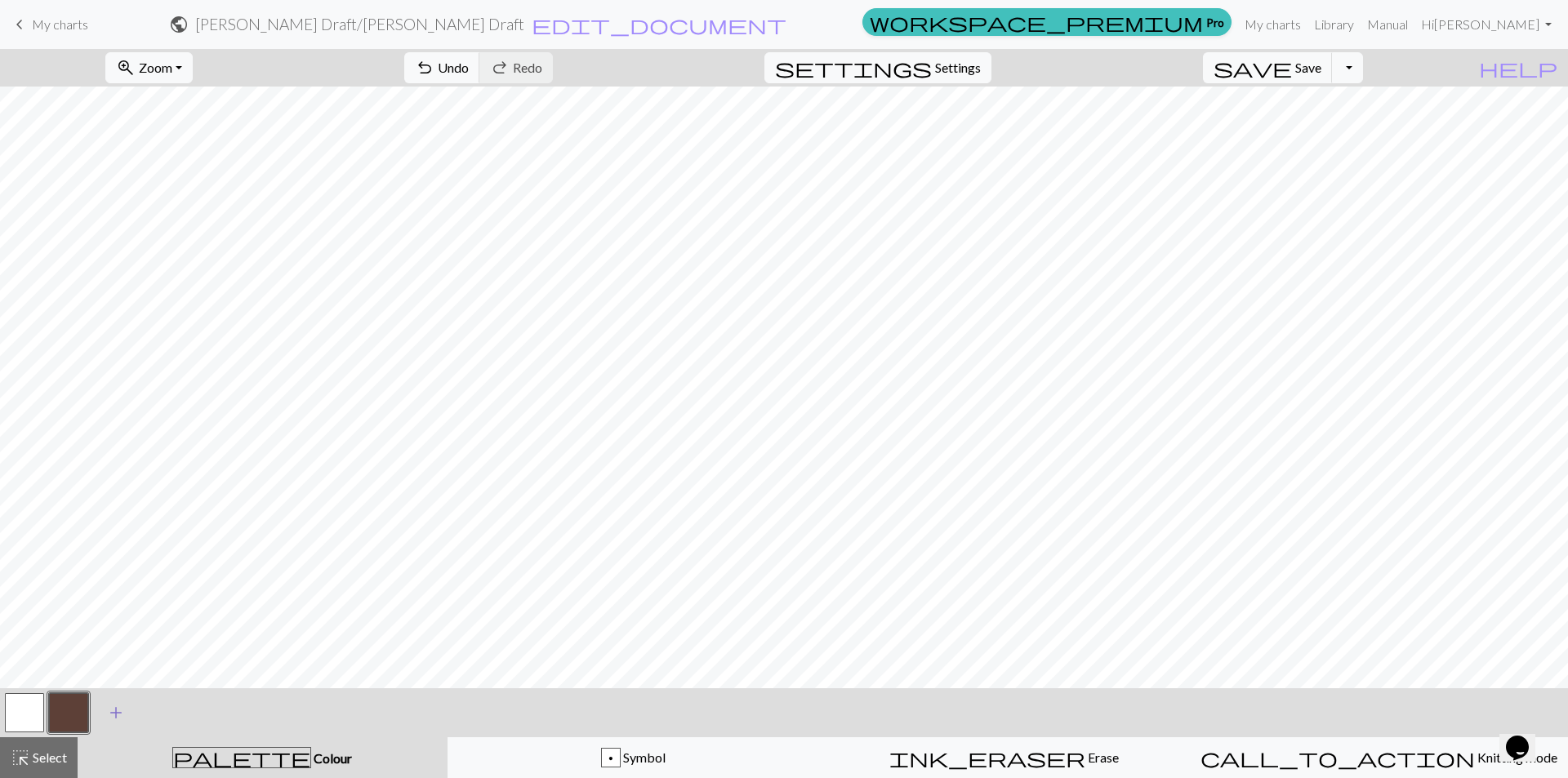
click at [116, 713] on span "add" at bounding box center [116, 713] width 19 height 23
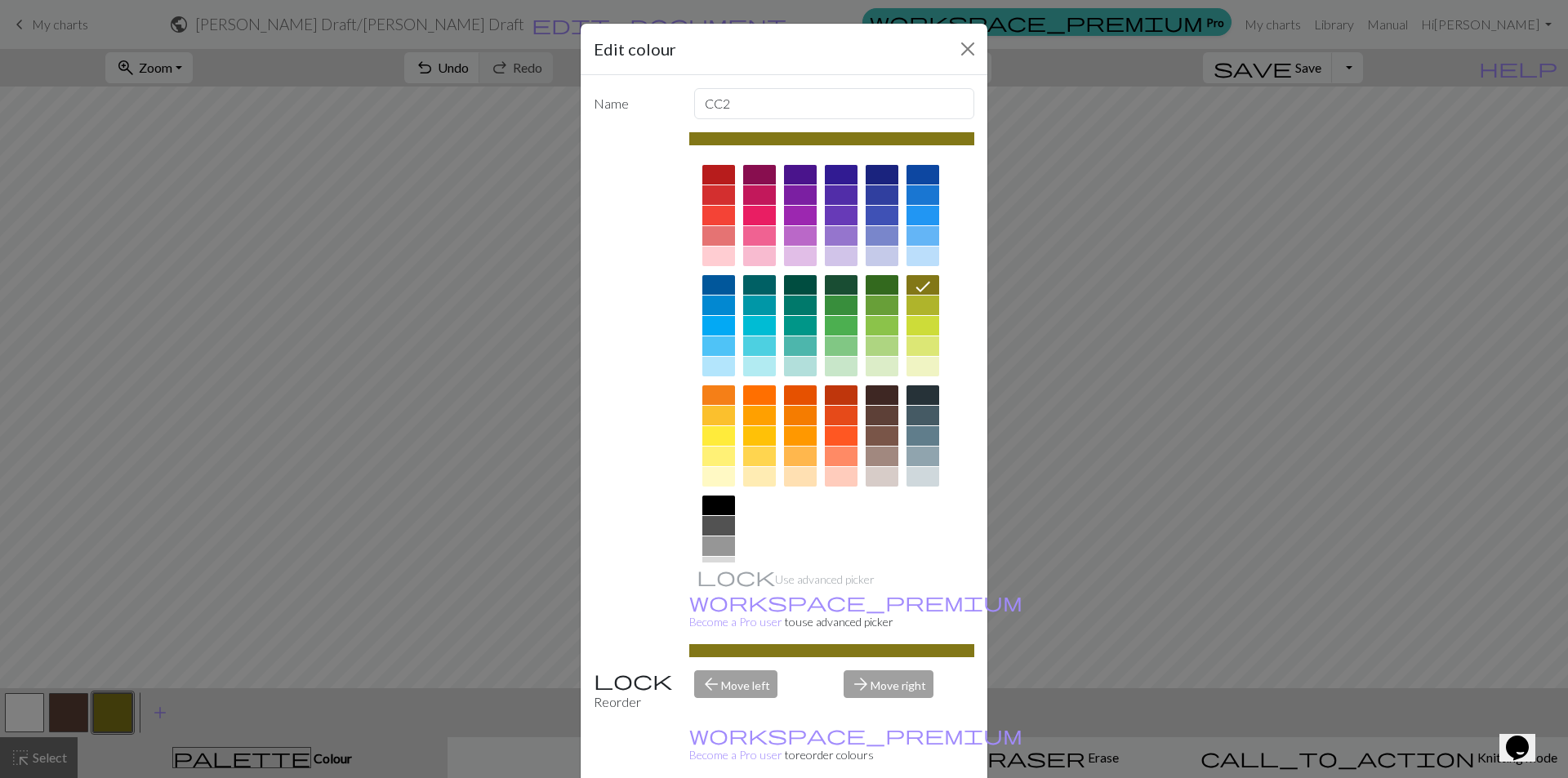
click at [873, 471] on div at bounding box center [882, 476] width 33 height 19
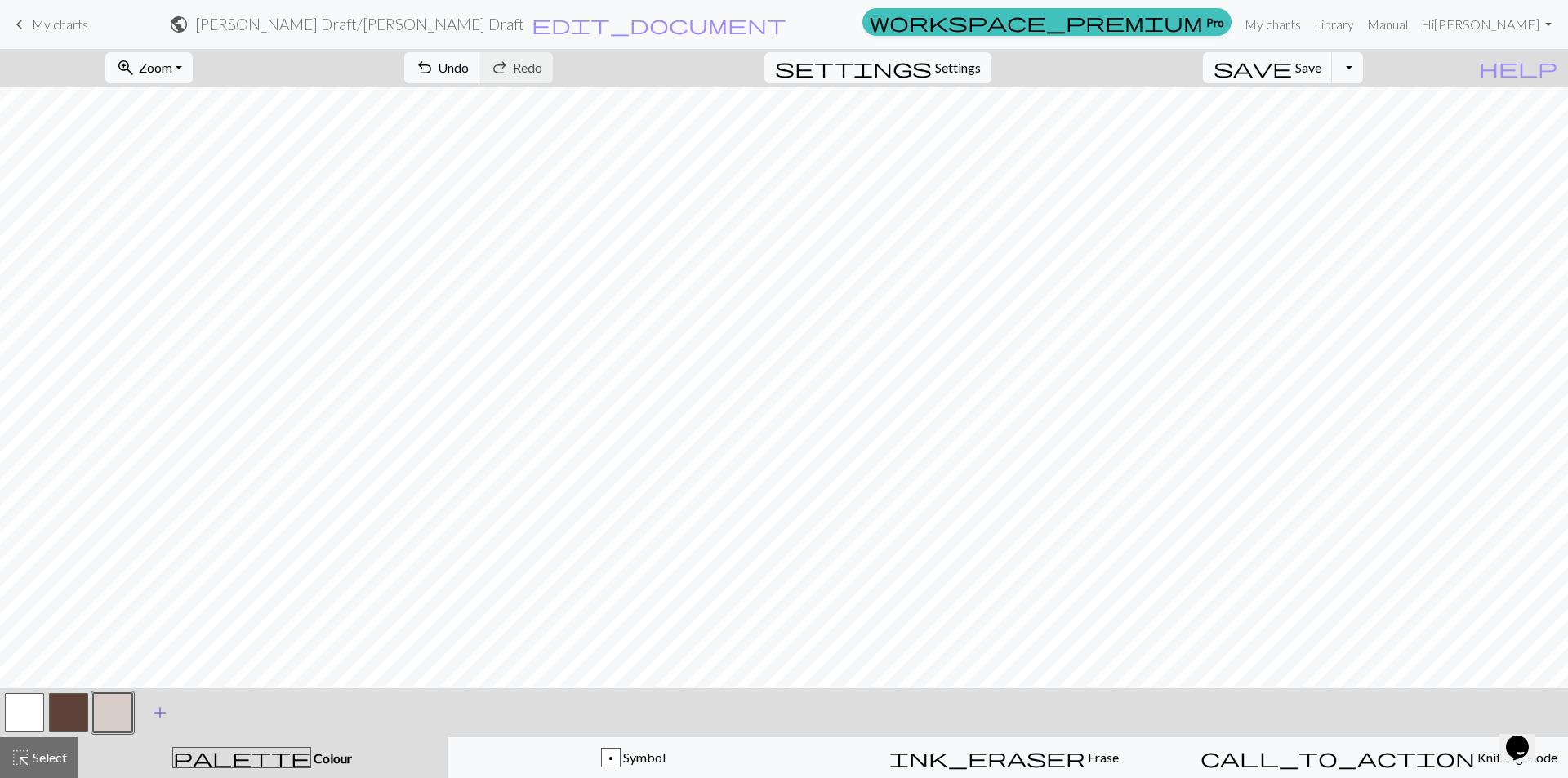
click at [161, 715] on span "add" at bounding box center [160, 713] width 19 height 23
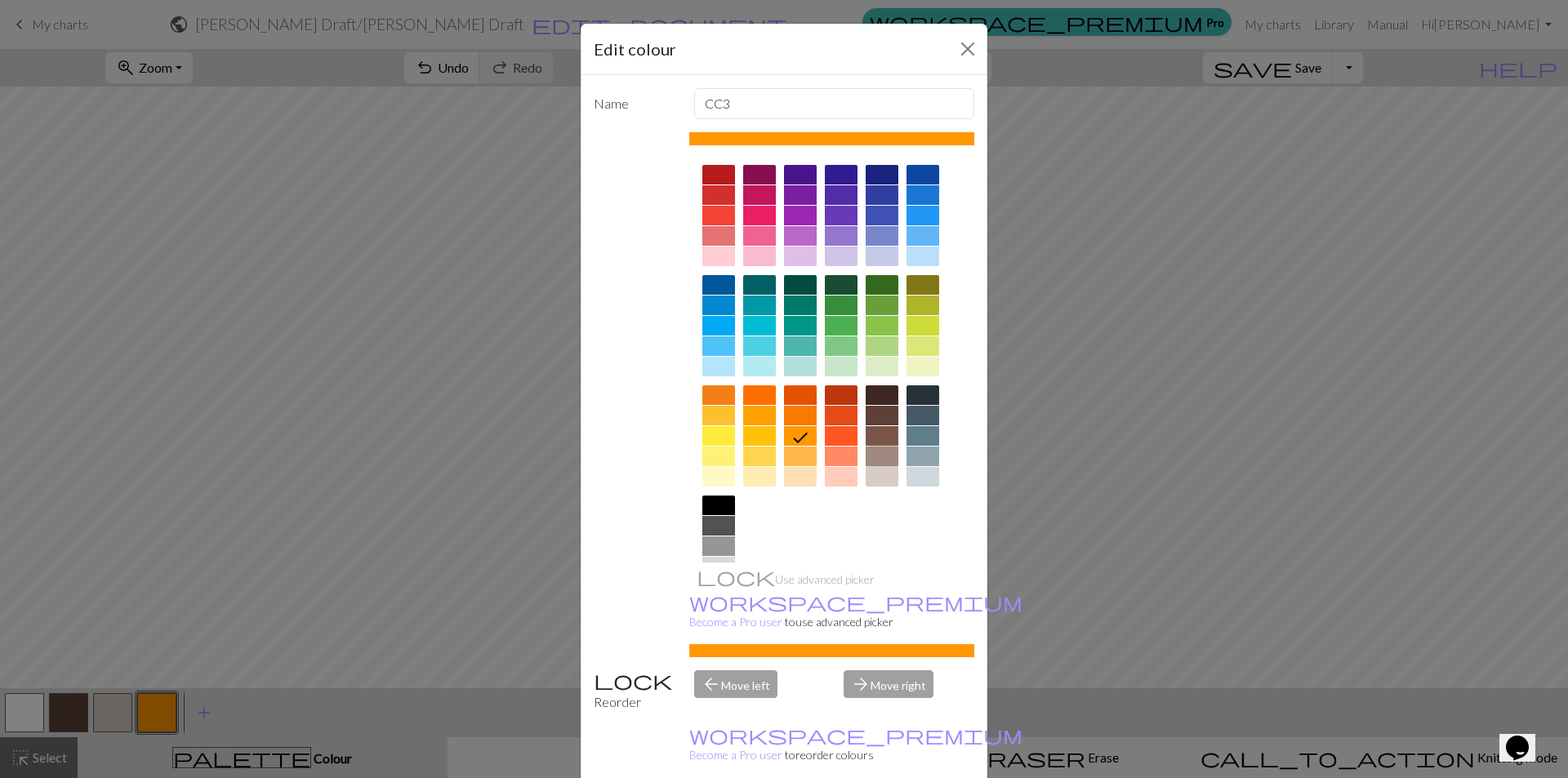
click at [871, 452] on div at bounding box center [882, 456] width 33 height 19
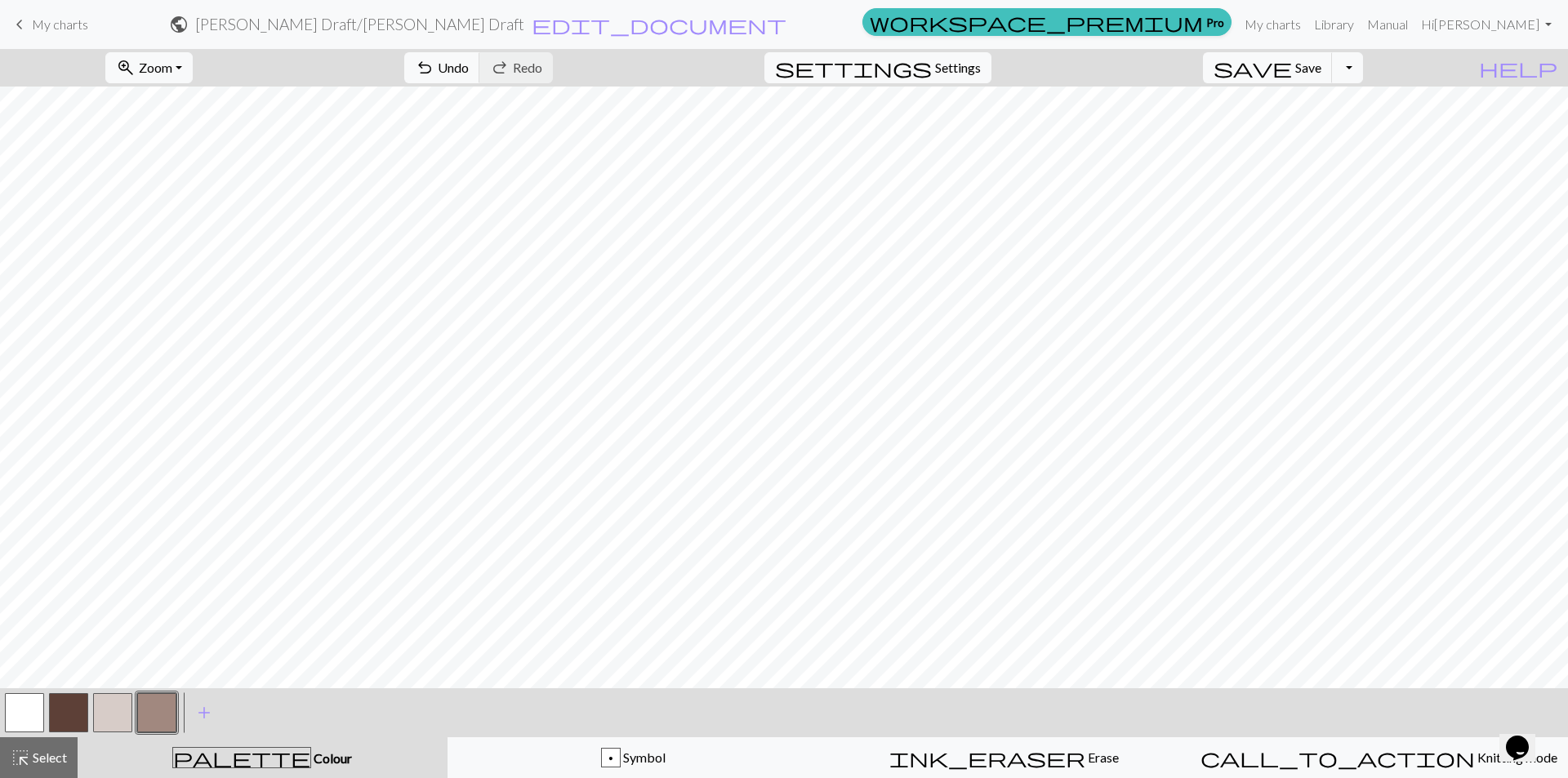
click at [122, 718] on button "button" at bounding box center [112, 713] width 39 height 39
click at [161, 719] on button "button" at bounding box center [156, 713] width 39 height 39
drag, startPoint x: 81, startPoint y: 717, endPoint x: 113, endPoint y: 690, distance: 41.9
click at [84, 715] on button "button" at bounding box center [69, 713] width 39 height 39
drag, startPoint x: 162, startPoint y: 707, endPoint x: 198, endPoint y: 693, distance: 38.6
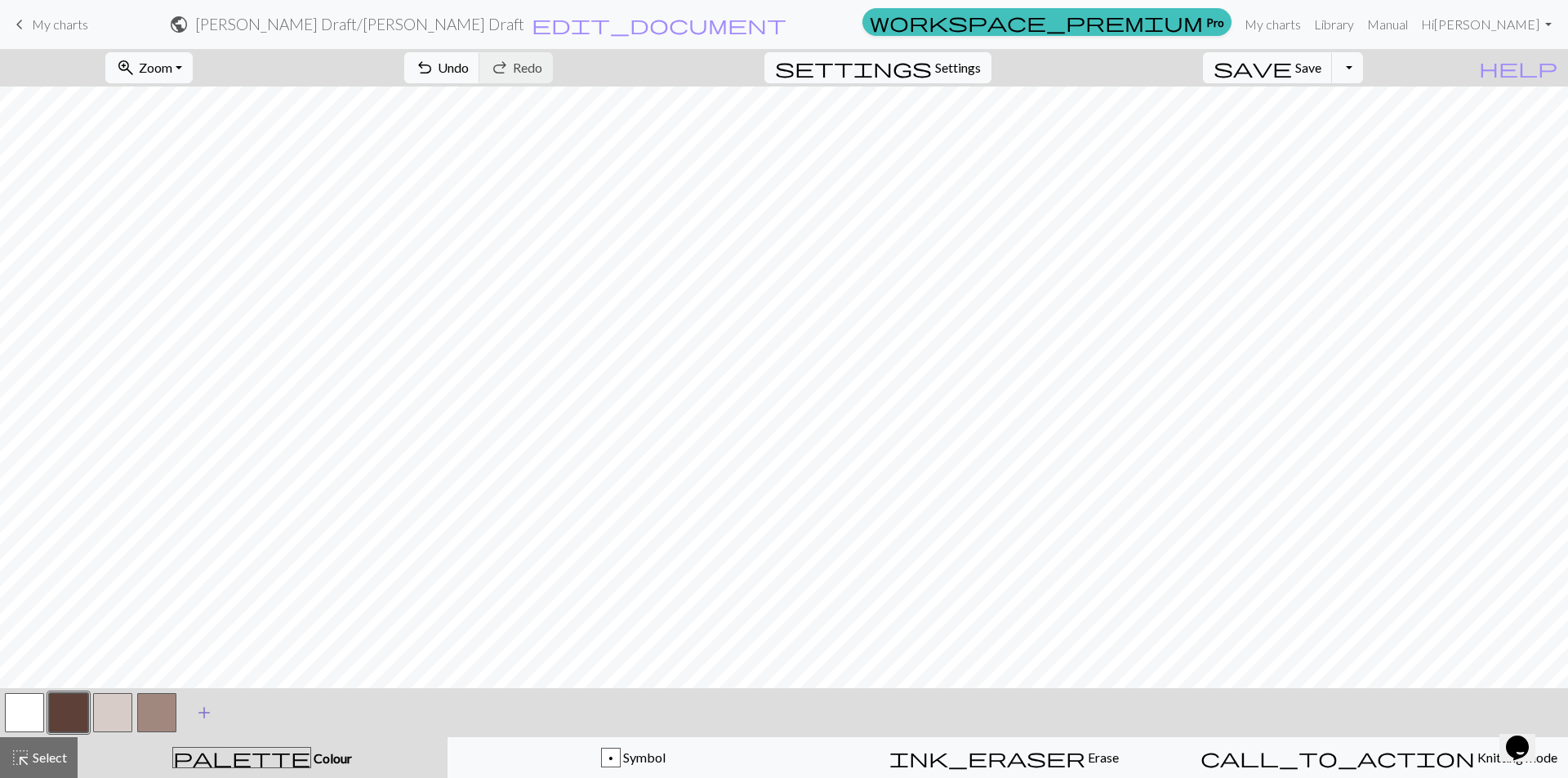
click at [164, 707] on button "button" at bounding box center [156, 713] width 39 height 39
click at [115, 704] on button "button" at bounding box center [112, 713] width 39 height 39
drag, startPoint x: 156, startPoint y: 706, endPoint x: 191, endPoint y: 690, distance: 38.5
click at [159, 705] on button "button" at bounding box center [156, 713] width 39 height 39
click at [118, 714] on button "button" at bounding box center [112, 713] width 39 height 39
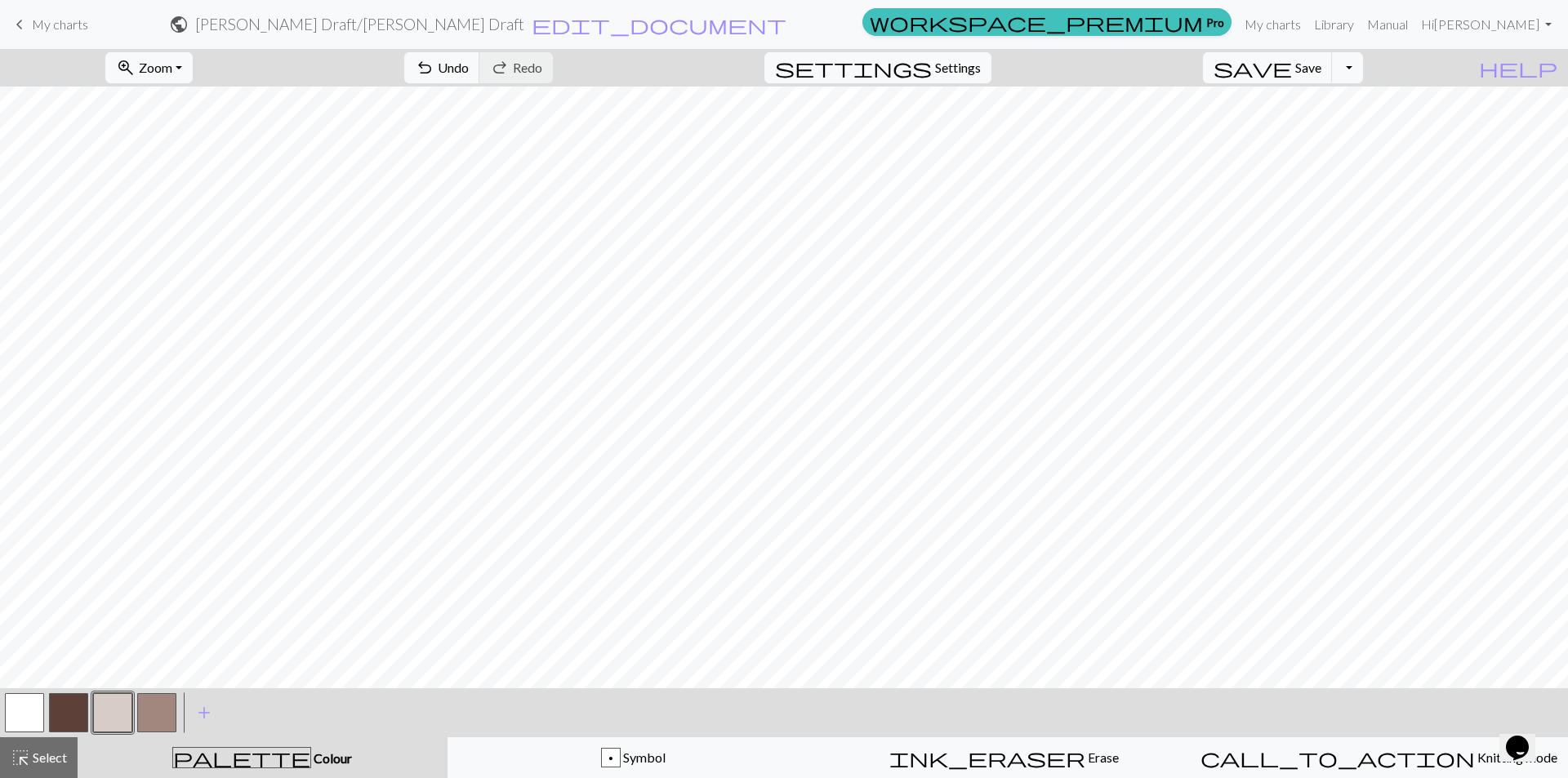
click at [82, 721] on button "button" at bounding box center [69, 713] width 39 height 39
drag, startPoint x: 114, startPoint y: 711, endPoint x: 160, endPoint y: 690, distance: 50.6
click at [118, 709] on button "button" at bounding box center [112, 713] width 39 height 39
click at [152, 713] on button "button" at bounding box center [156, 713] width 39 height 39
drag, startPoint x: 116, startPoint y: 715, endPoint x: 178, endPoint y: 691, distance: 66.5
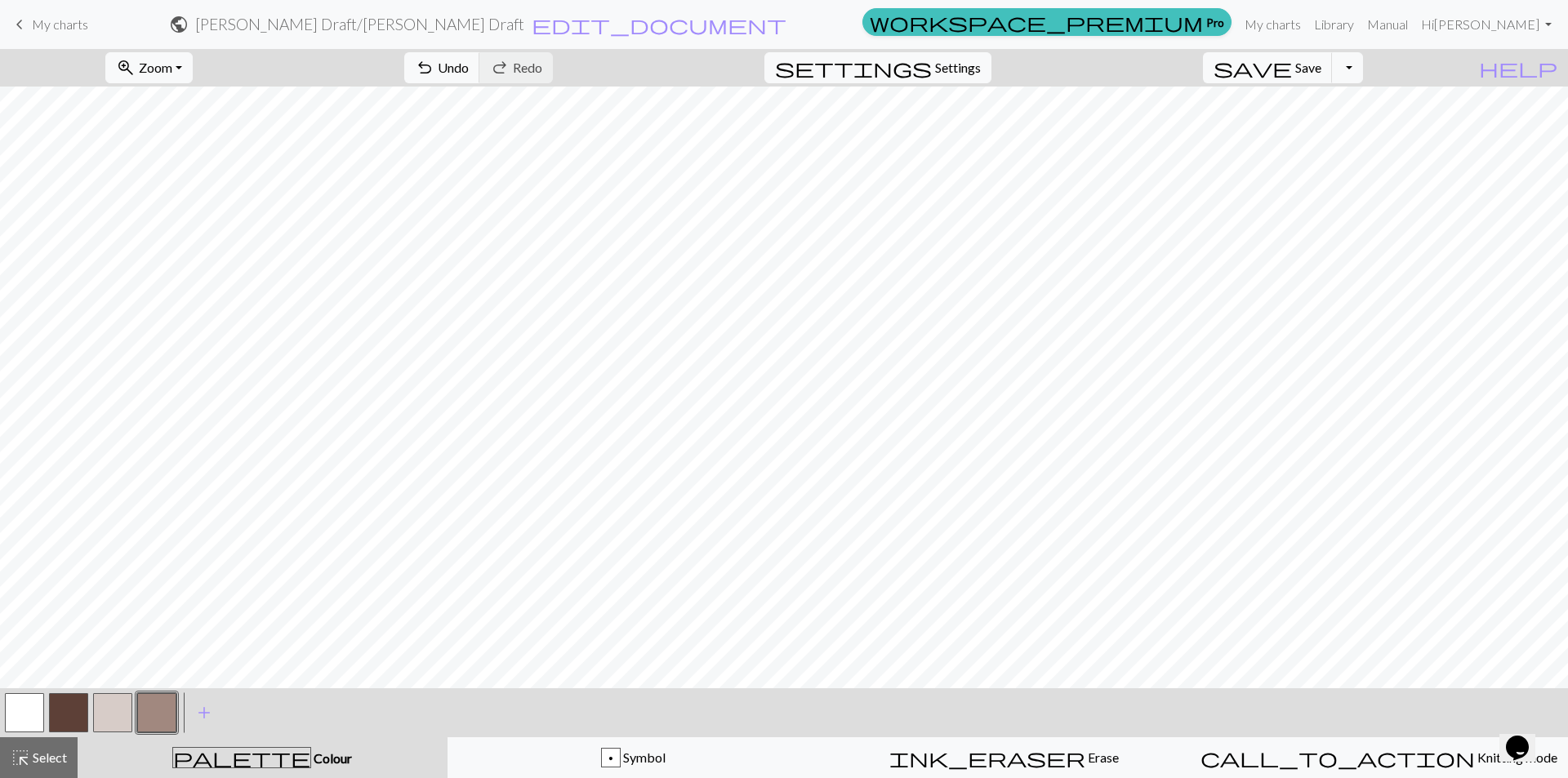
click at [118, 713] on button "button" at bounding box center [112, 713] width 39 height 39
drag, startPoint x: 47, startPoint y: 704, endPoint x: 73, endPoint y: 696, distance: 27.2
click at [51, 703] on div at bounding box center [69, 713] width 44 height 44
drag, startPoint x: 63, startPoint y: 702, endPoint x: 118, endPoint y: 692, distance: 55.9
click at [63, 702] on button "button" at bounding box center [69, 713] width 39 height 39
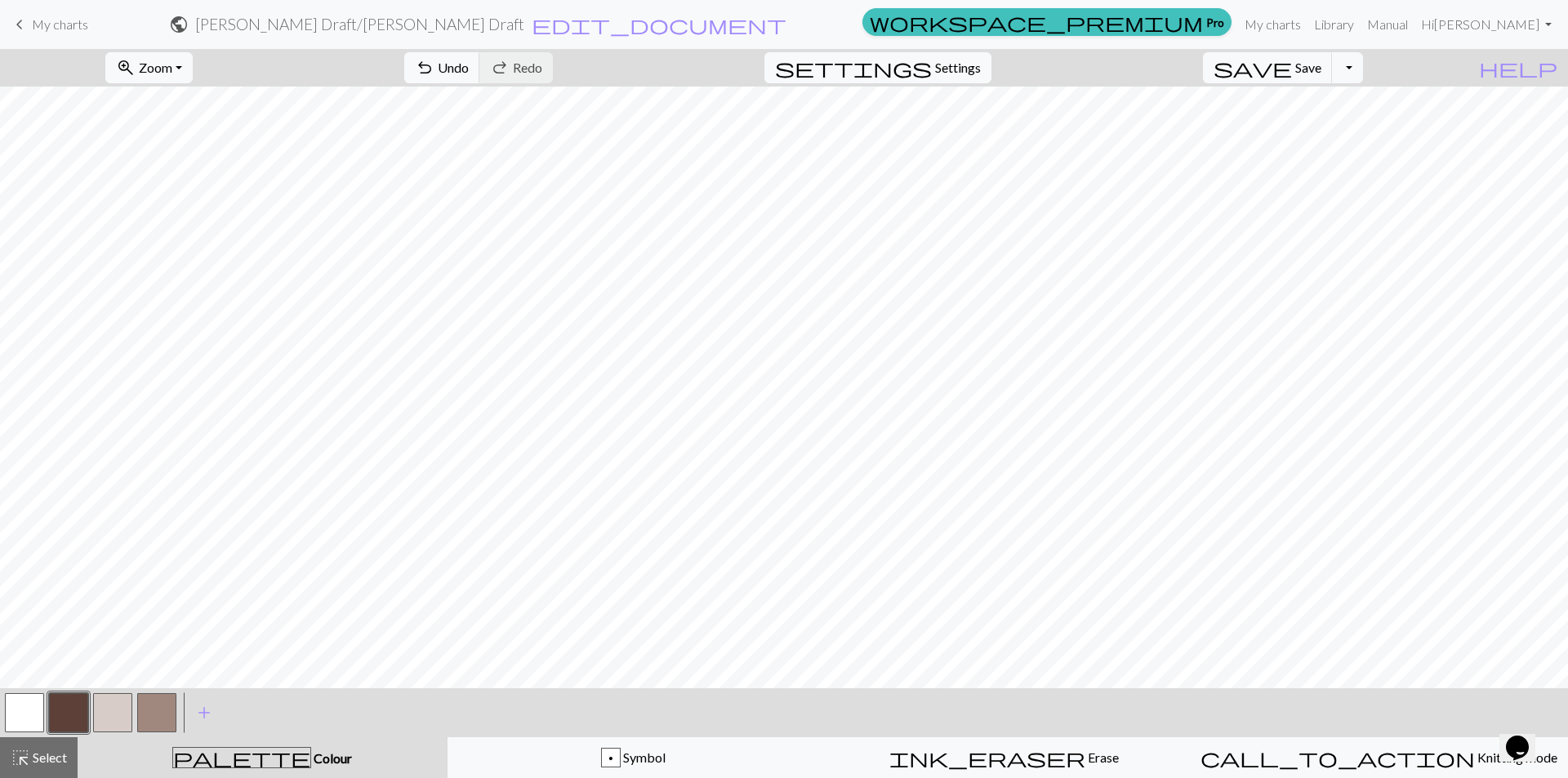
click at [100, 715] on button "button" at bounding box center [112, 713] width 39 height 39
drag, startPoint x: 162, startPoint y: 728, endPoint x: 203, endPoint y: 714, distance: 43.3
click at [163, 726] on button "button" at bounding box center [156, 713] width 39 height 39
click at [112, 720] on button "button" at bounding box center [112, 713] width 39 height 39
drag, startPoint x: 69, startPoint y: 714, endPoint x: 79, endPoint y: 711, distance: 10.4
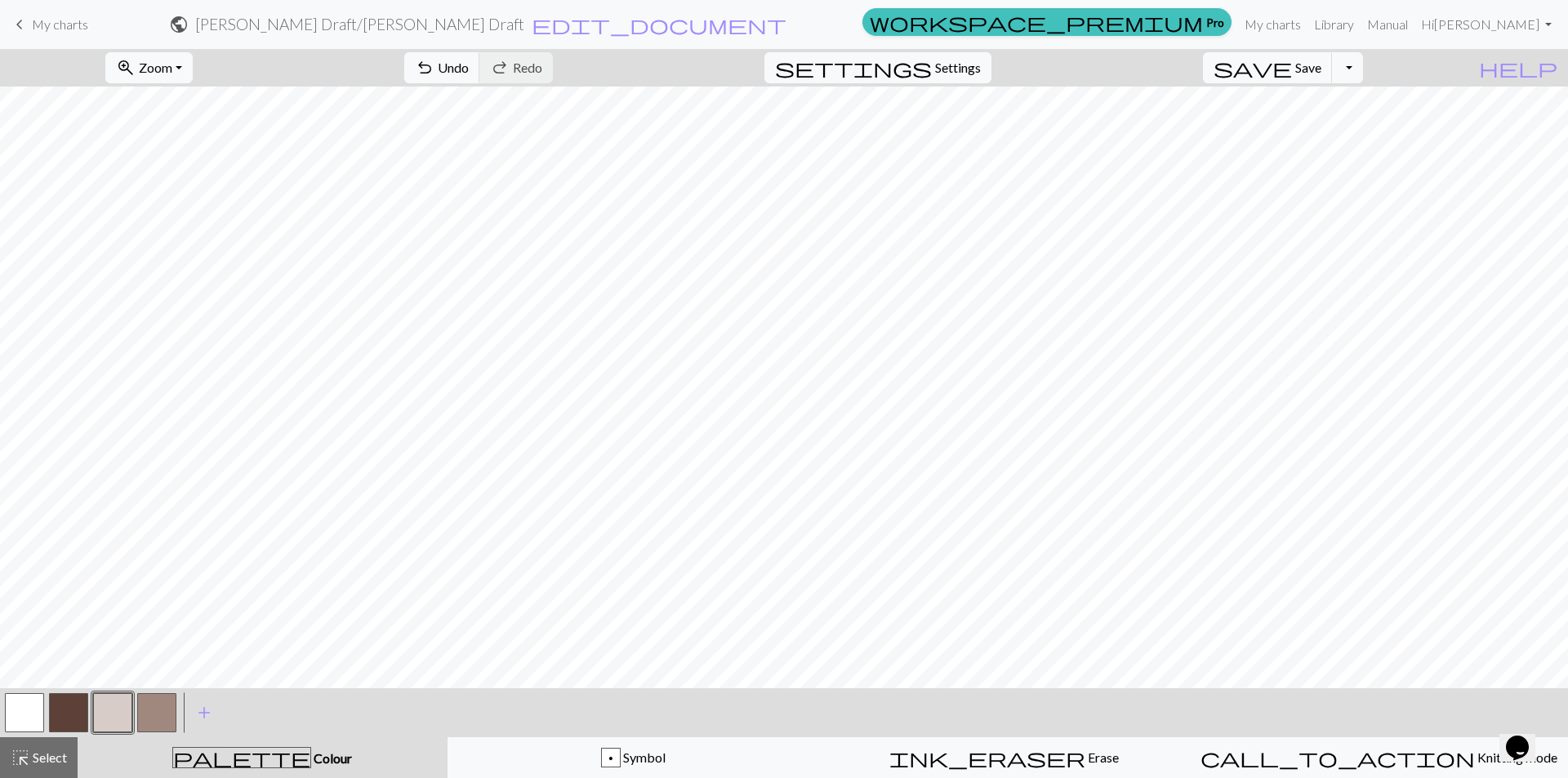
click at [71, 713] on button "button" at bounding box center [69, 713] width 39 height 39
drag, startPoint x: 123, startPoint y: 706, endPoint x: 170, endPoint y: 690, distance: 49.6
click at [123, 706] on button "button" at bounding box center [112, 713] width 39 height 39
click at [167, 719] on button "button" at bounding box center [156, 713] width 39 height 39
drag, startPoint x: 103, startPoint y: 716, endPoint x: 171, endPoint y: 706, distance: 68.7
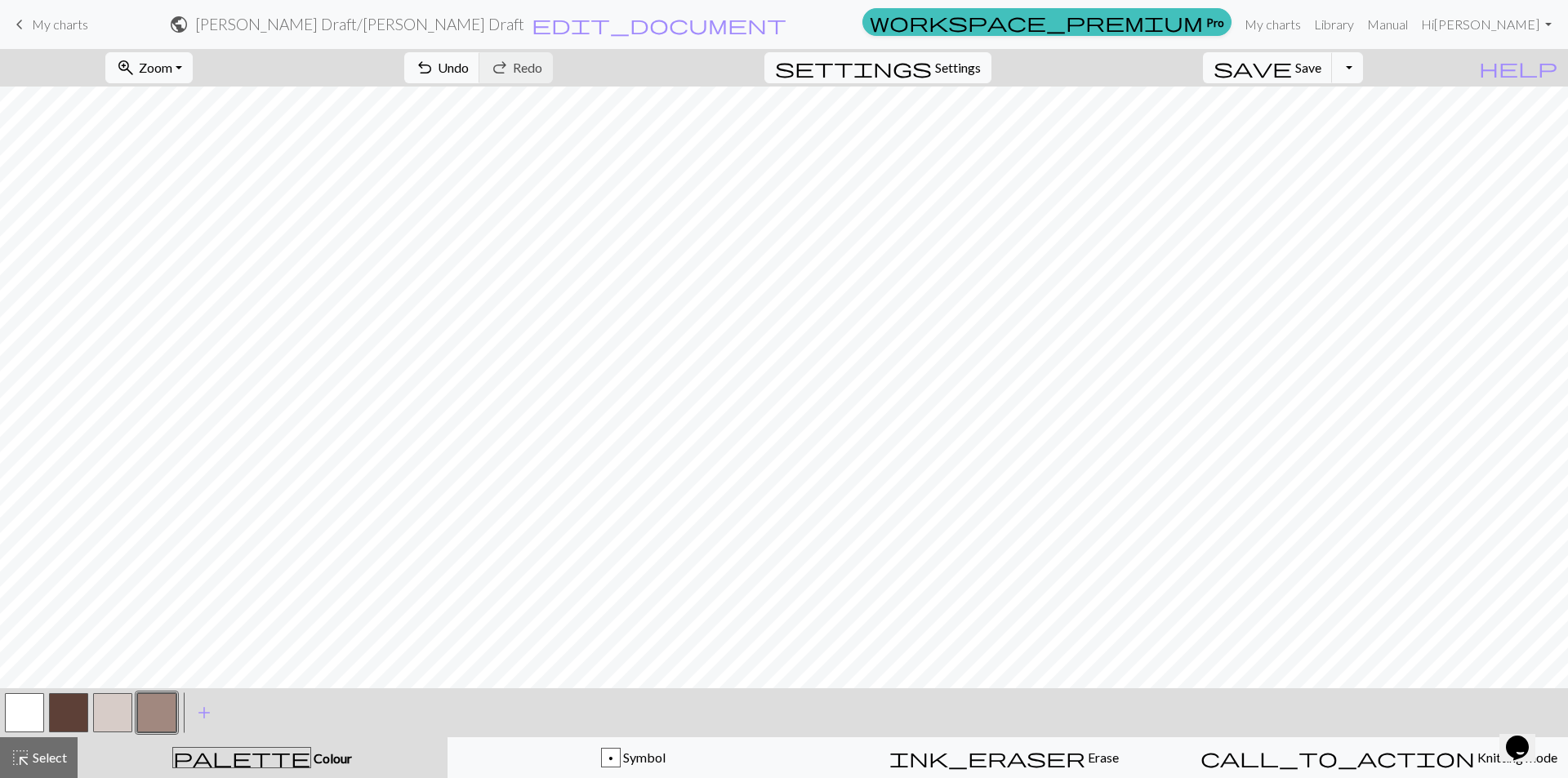
click at [105, 716] on button "button" at bounding box center [112, 713] width 39 height 39
click at [155, 708] on button "button" at bounding box center [156, 713] width 39 height 39
drag, startPoint x: 111, startPoint y: 706, endPoint x: 179, endPoint y: 688, distance: 70.3
click at [118, 704] on button "button" at bounding box center [112, 713] width 39 height 39
click at [169, 714] on button "button" at bounding box center [156, 713] width 39 height 39
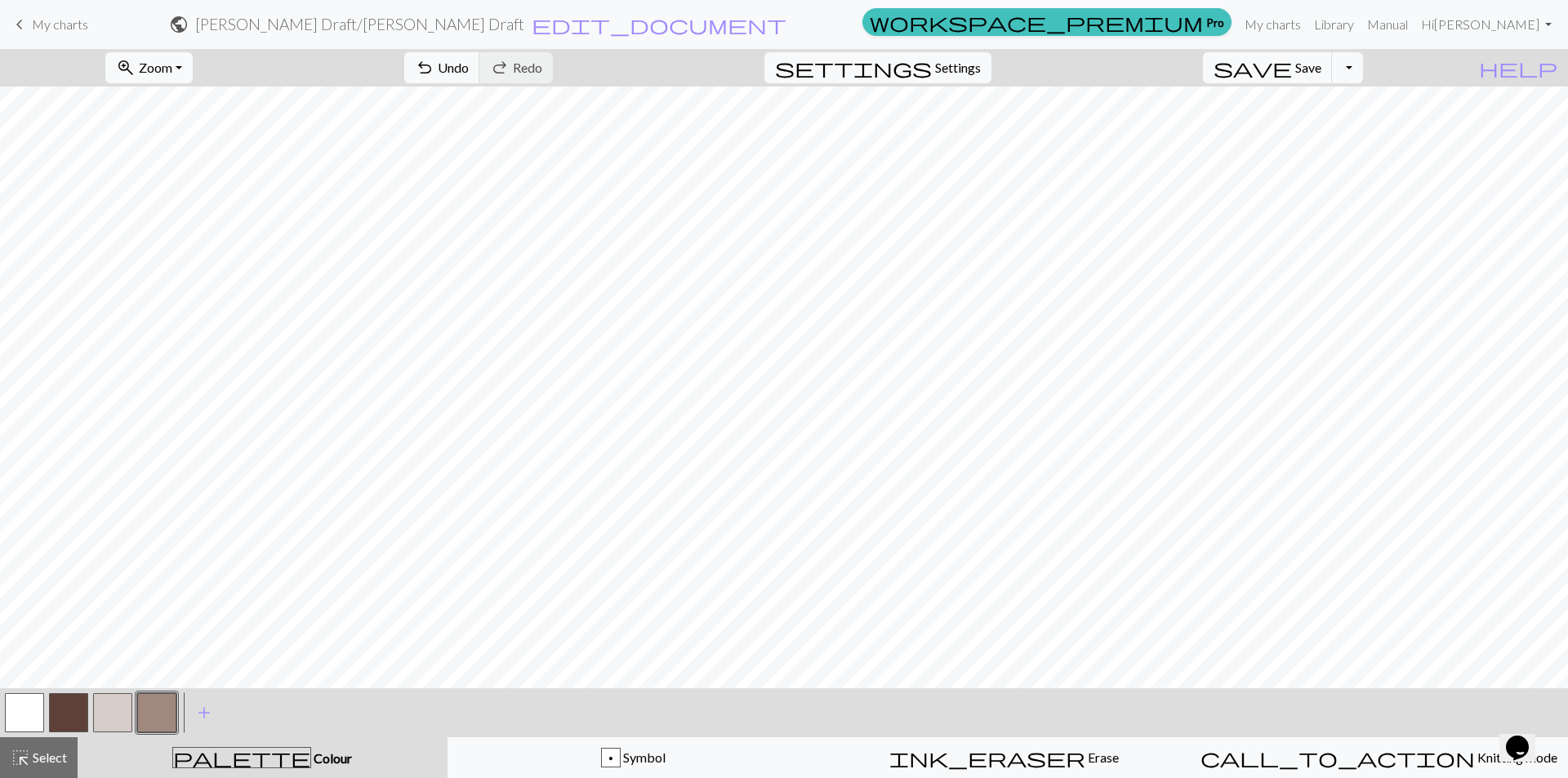
drag, startPoint x: 69, startPoint y: 709, endPoint x: 90, endPoint y: 704, distance: 21.6
click at [69, 709] on button "button" at bounding box center [69, 713] width 39 height 39
click at [110, 691] on div at bounding box center [112, 713] width 44 height 44
click at [129, 718] on button "button" at bounding box center [112, 713] width 39 height 39
